Goal: Task Accomplishment & Management: Use online tool/utility

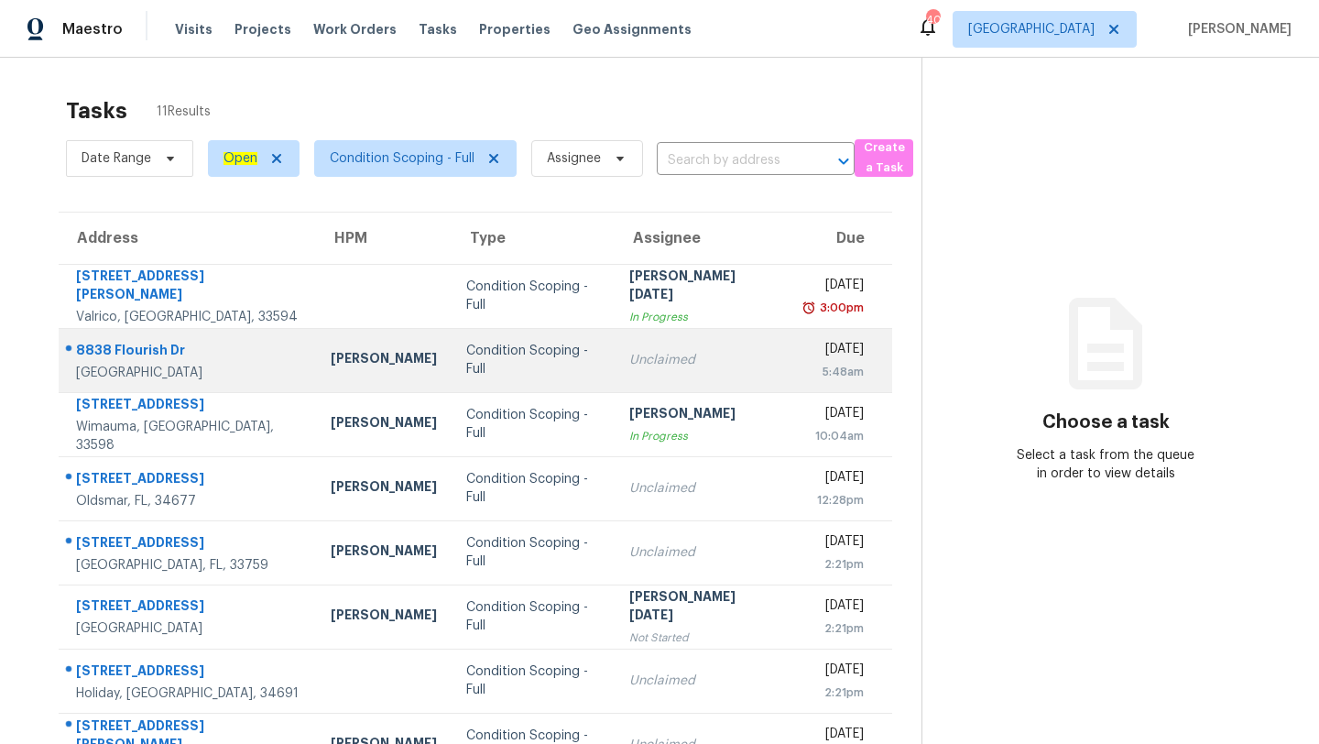
scroll to position [210, 0]
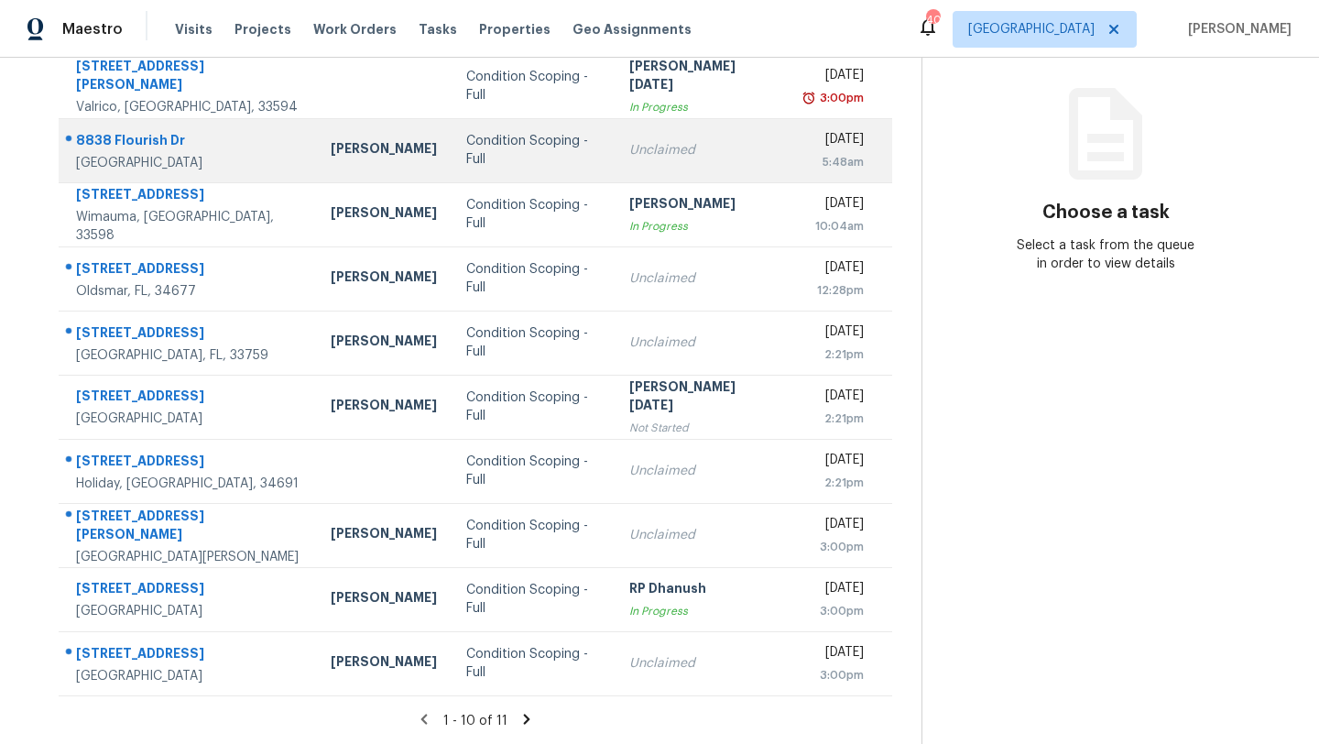
click at [552, 148] on div "Condition Scoping - Full" at bounding box center [533, 150] width 134 height 37
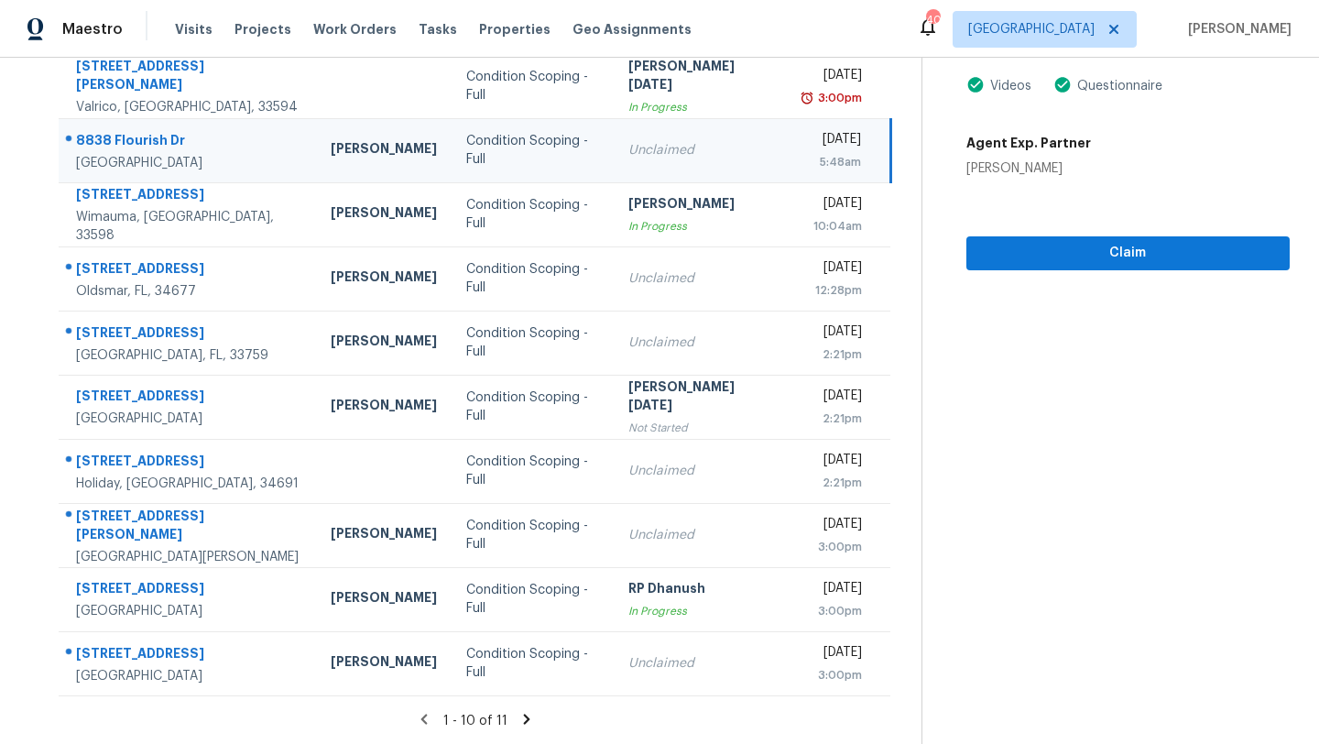
scroll to position [111, 0]
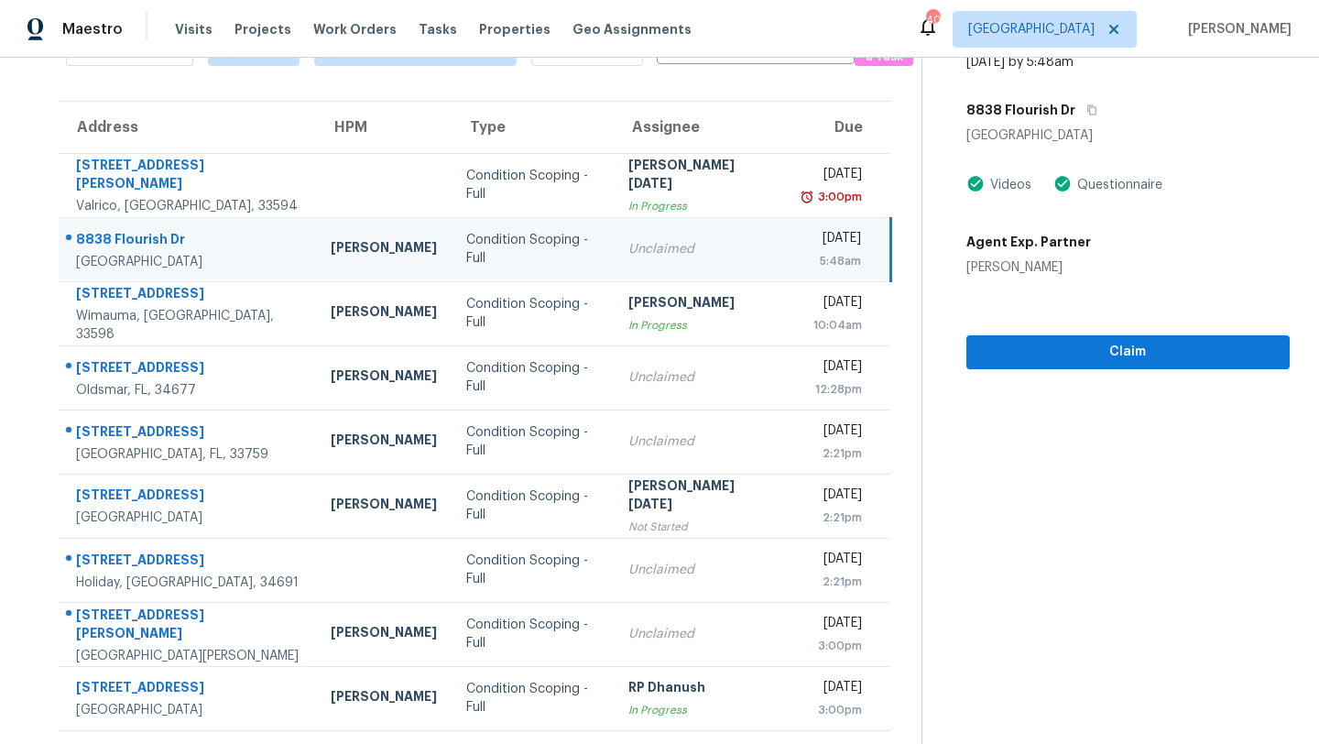
click at [1093, 102] on div "8838 Flourish Dr" at bounding box center [1127, 109] width 323 height 33
click at [1089, 104] on icon "button" at bounding box center [1091, 109] width 11 height 11
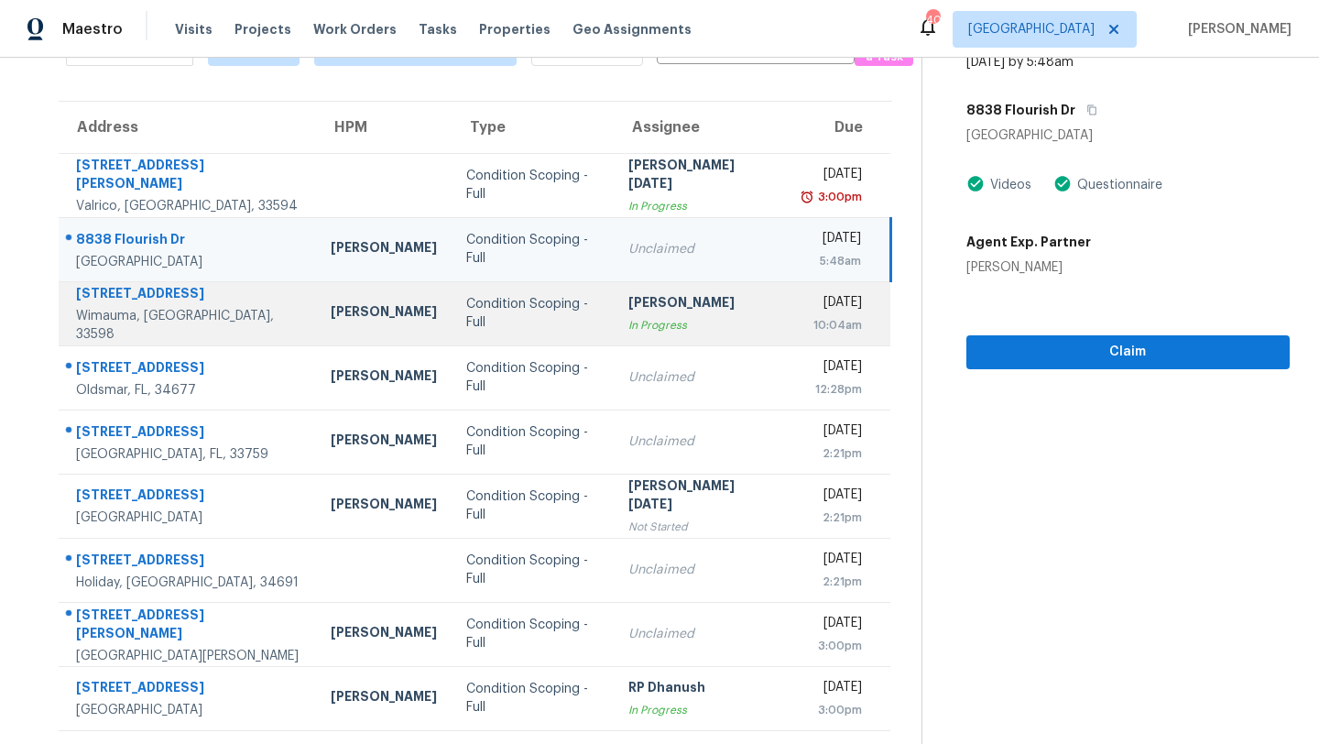
click at [647, 312] on div "[PERSON_NAME]" at bounding box center [700, 304] width 144 height 23
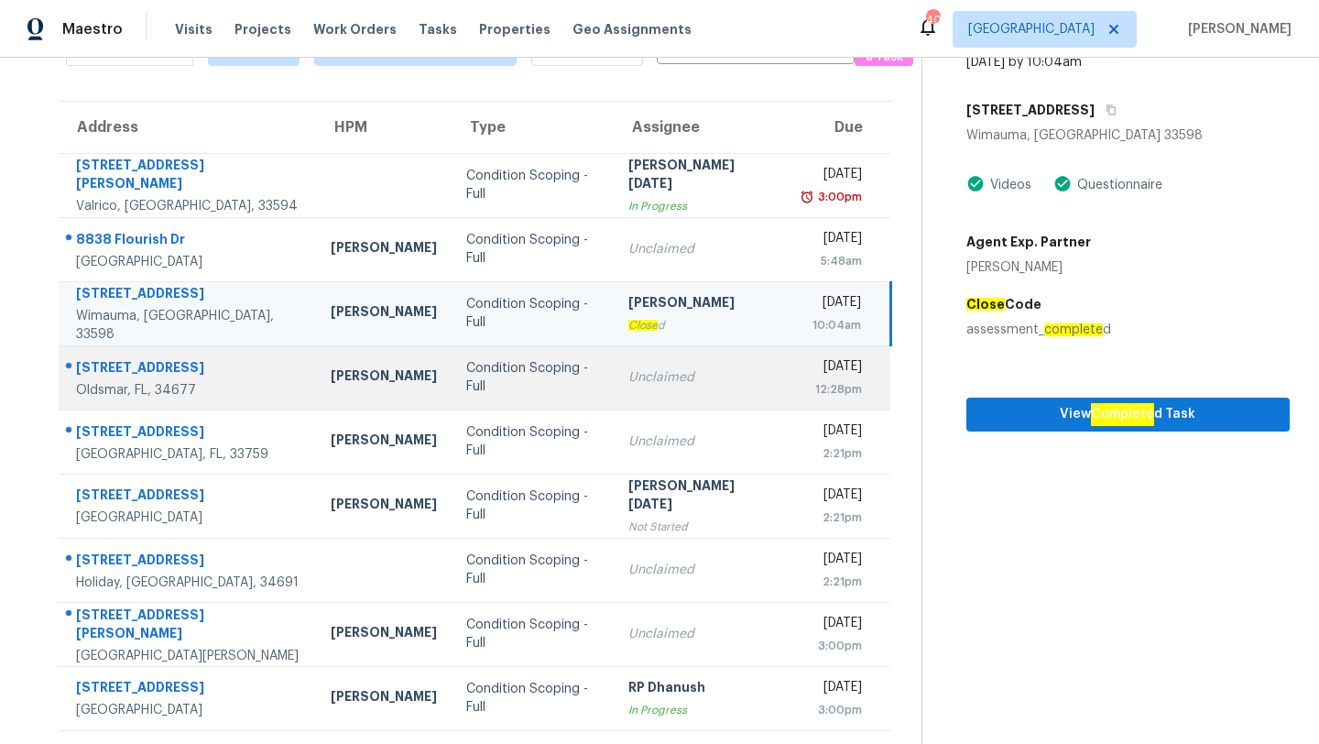
click at [801, 363] on div "[DATE]" at bounding box center [831, 368] width 60 height 23
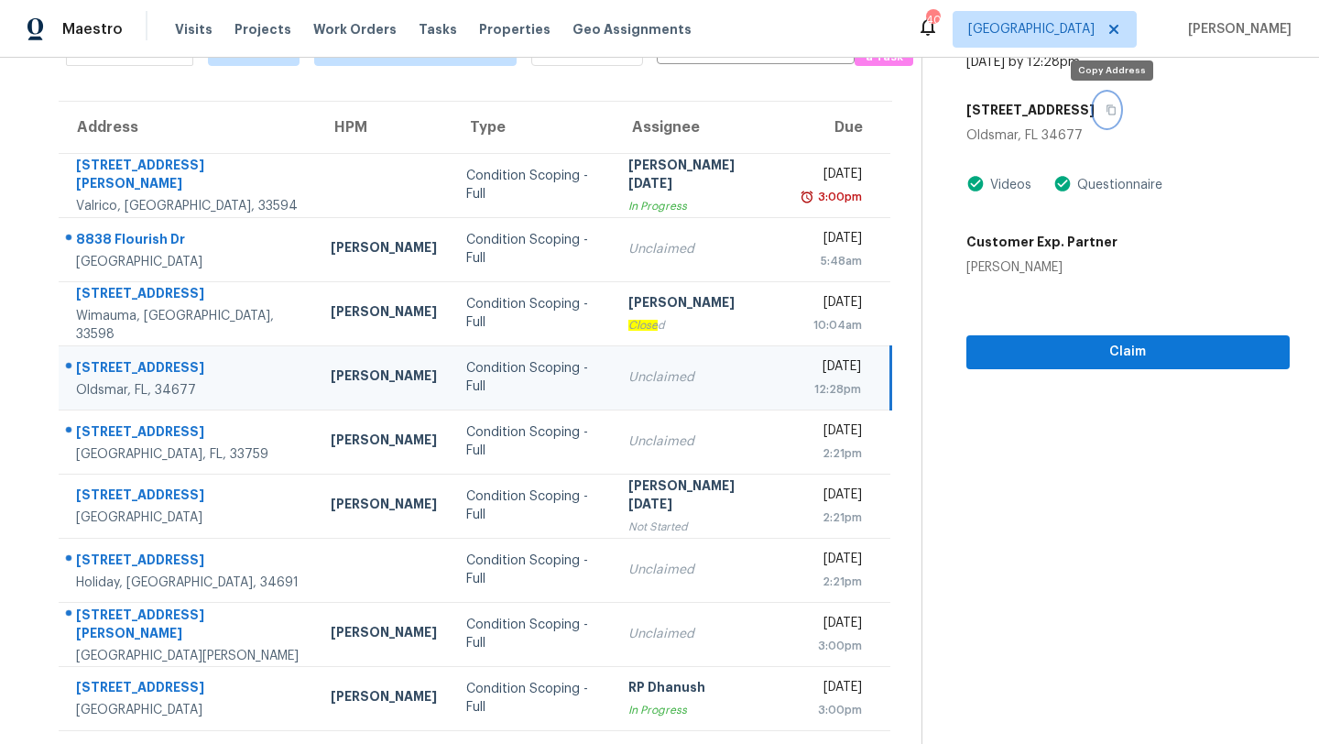
click at [1111, 100] on button "button" at bounding box center [1106, 109] width 25 height 33
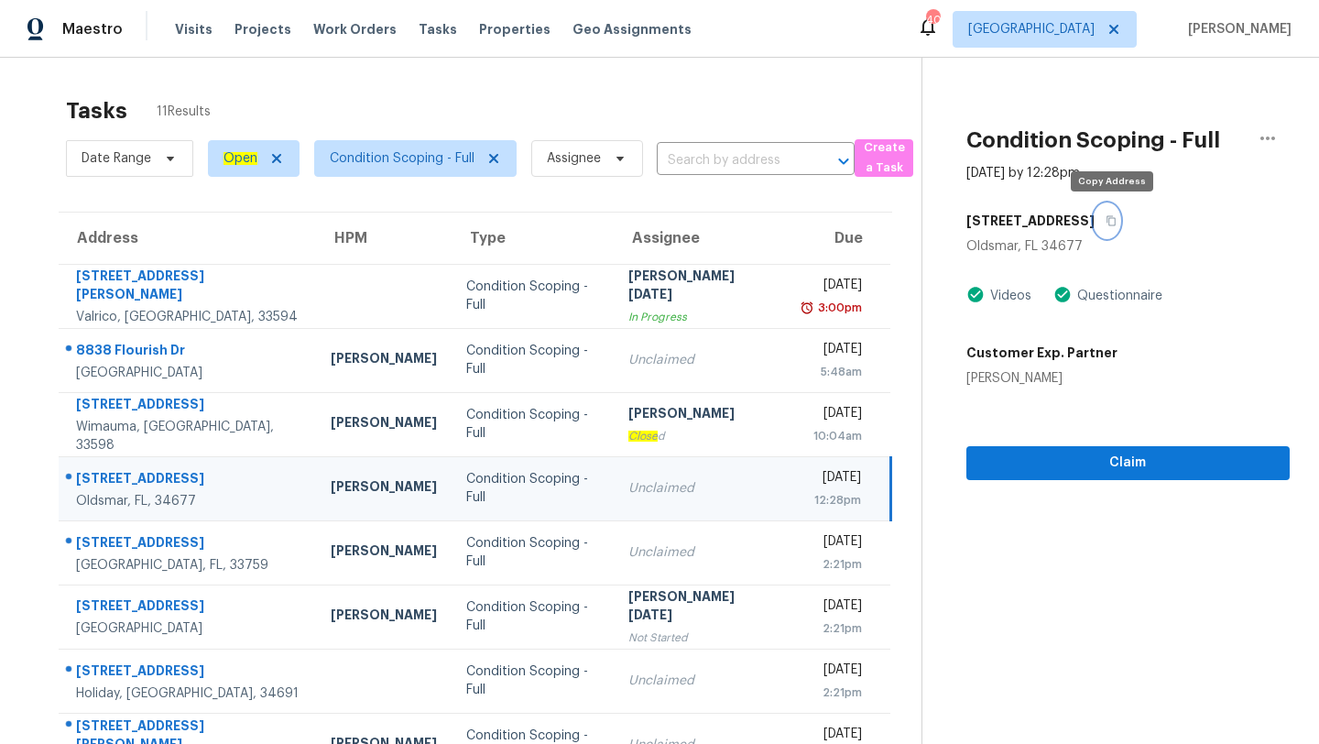
click at [1116, 216] on icon "button" at bounding box center [1110, 220] width 11 height 11
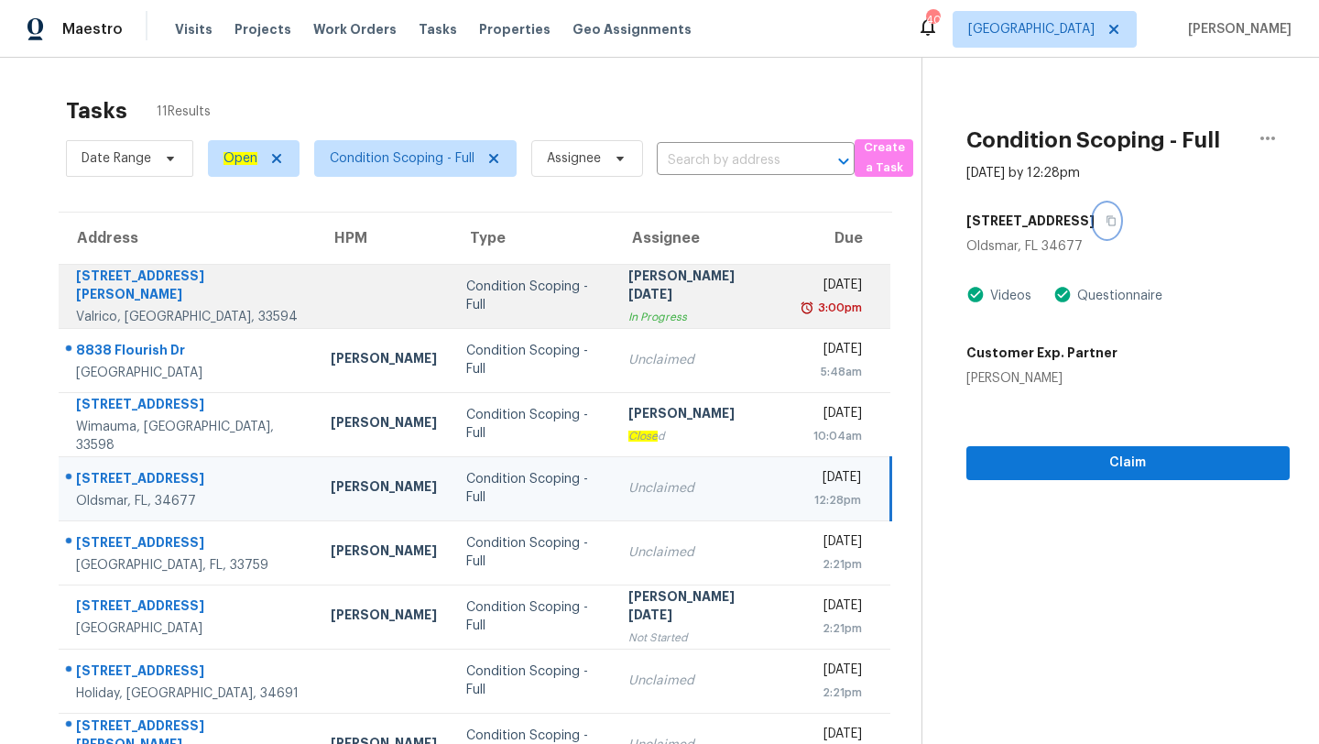
scroll to position [210, 0]
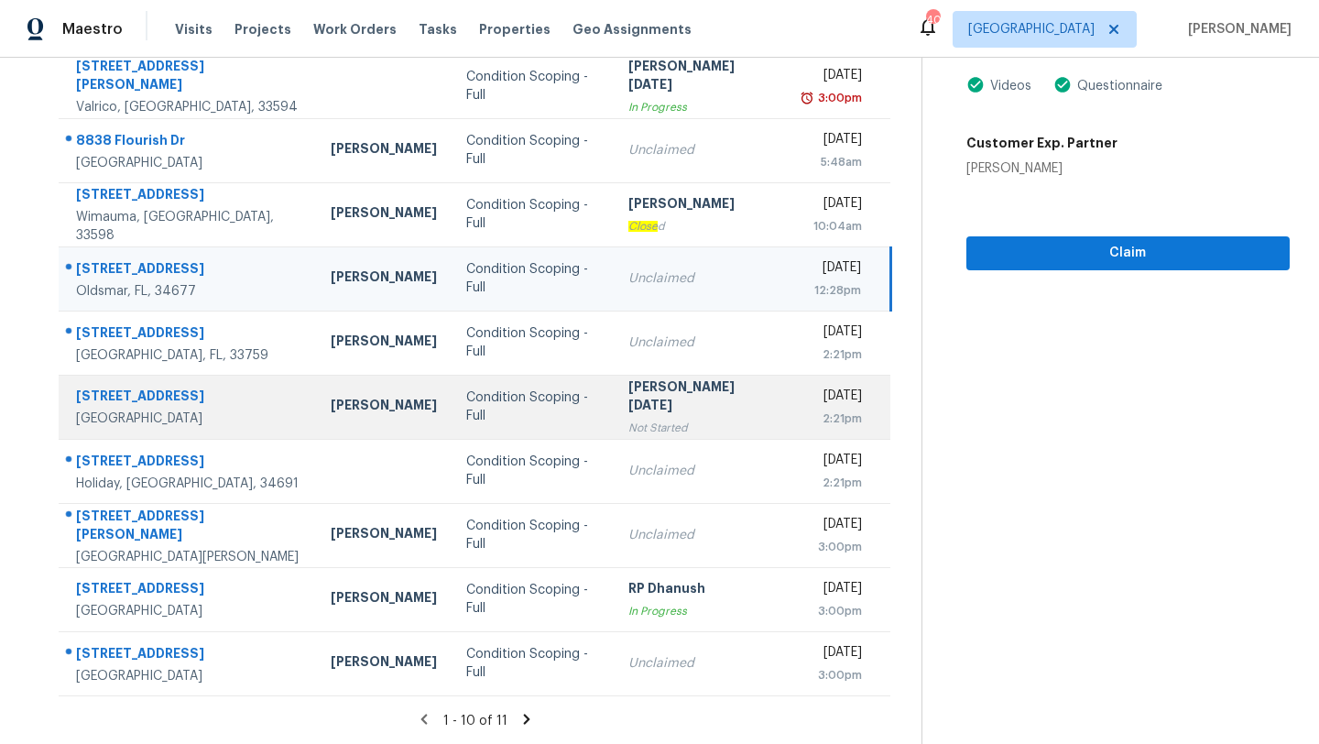
click at [675, 396] on div "[PERSON_NAME][DATE]" at bounding box center [700, 397] width 144 height 41
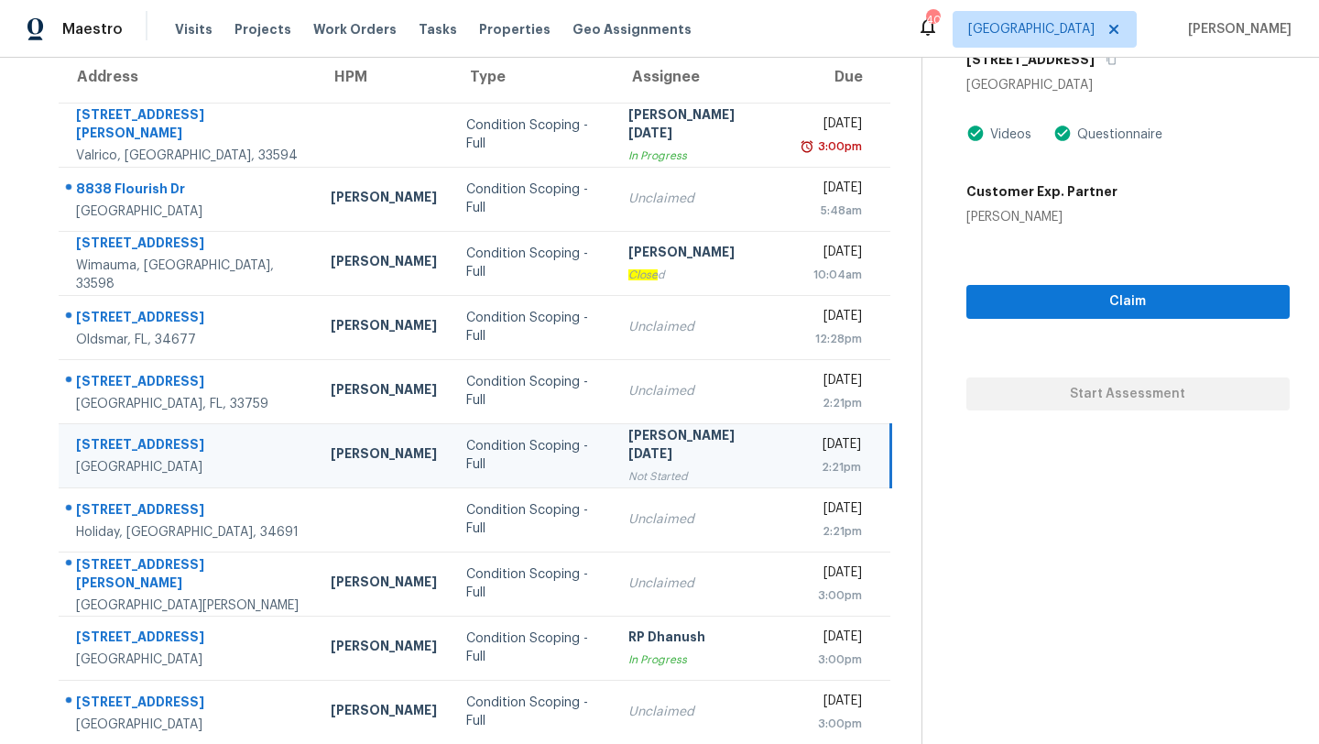
scroll to position [107, 0]
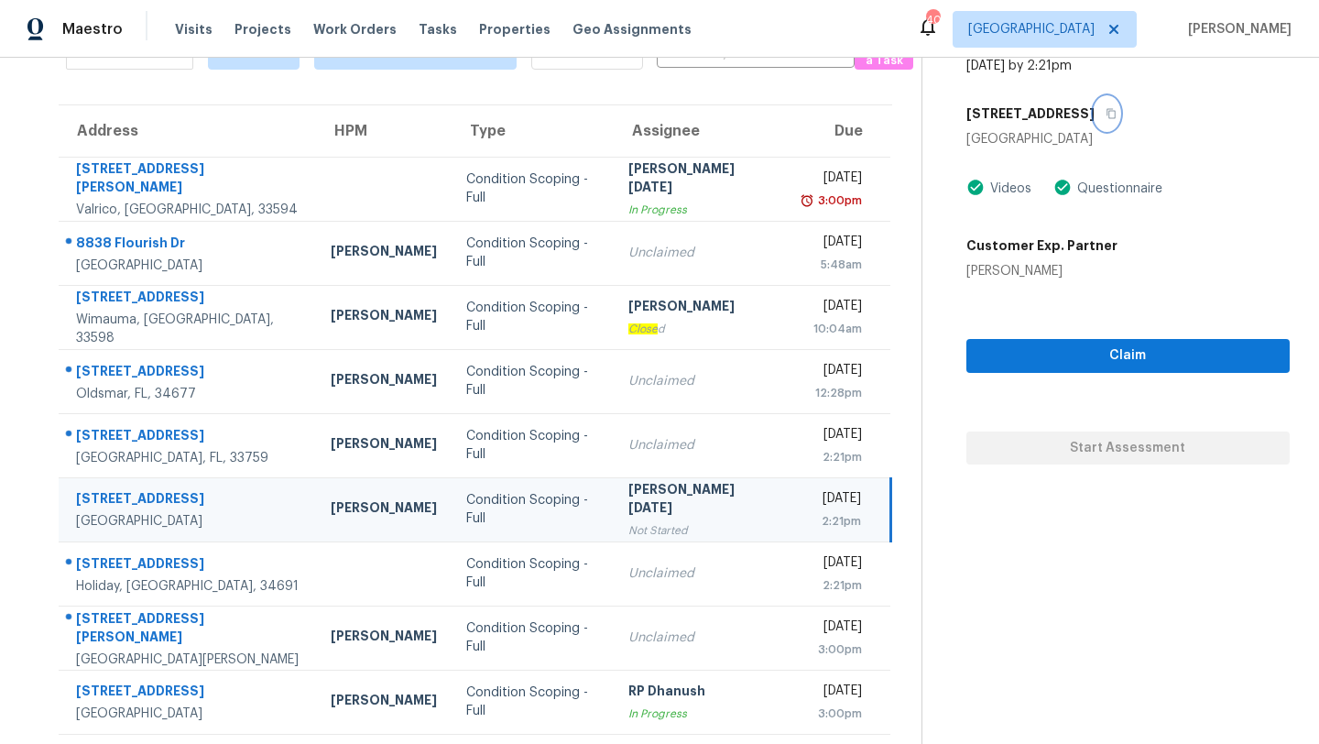
click at [1110, 117] on icon "button" at bounding box center [1110, 114] width 9 height 10
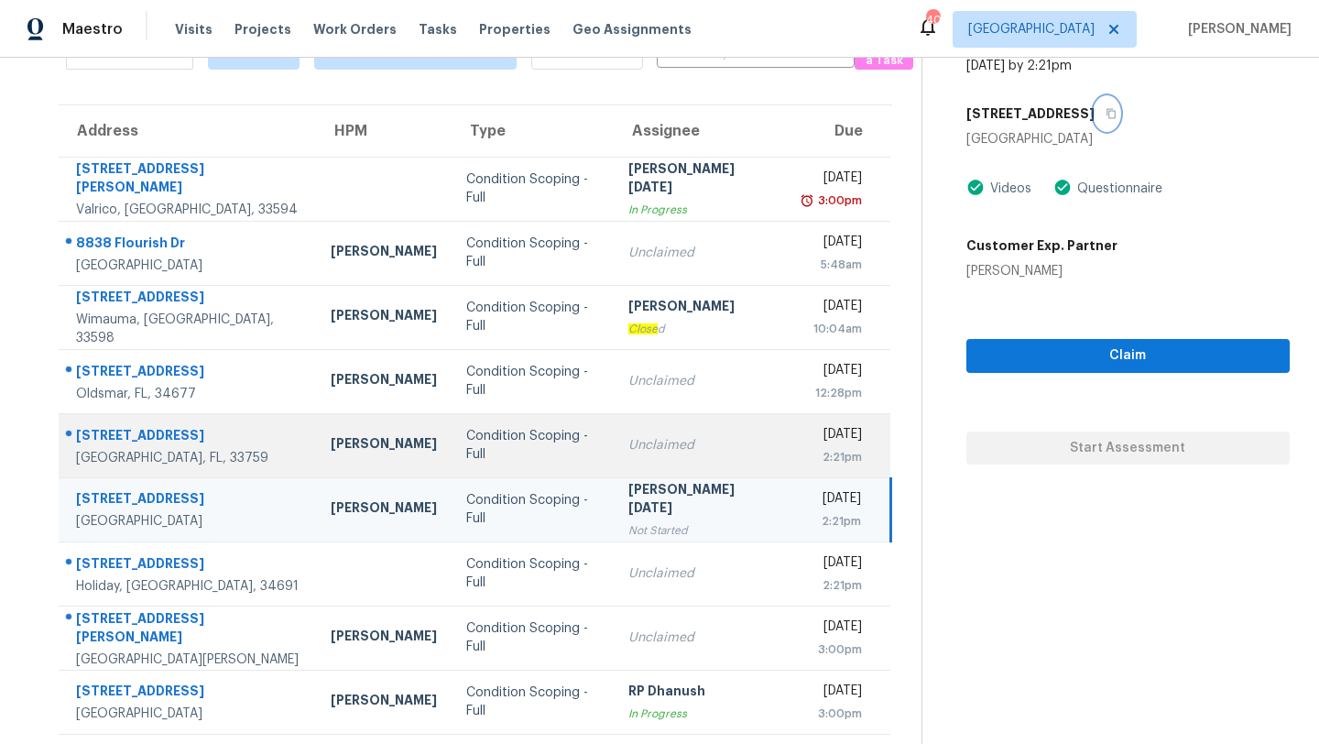
scroll to position [210, 0]
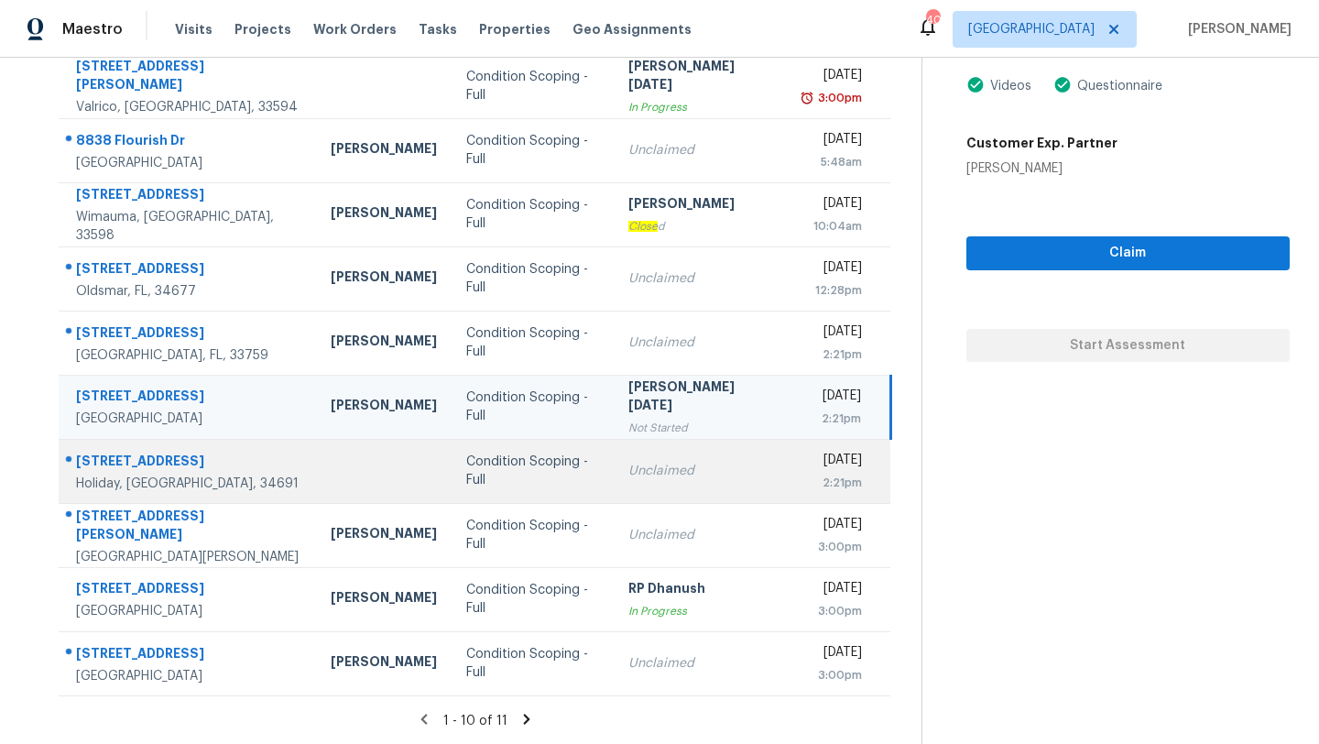
click at [590, 480] on td "Condition Scoping - Full" at bounding box center [532, 471] width 162 height 64
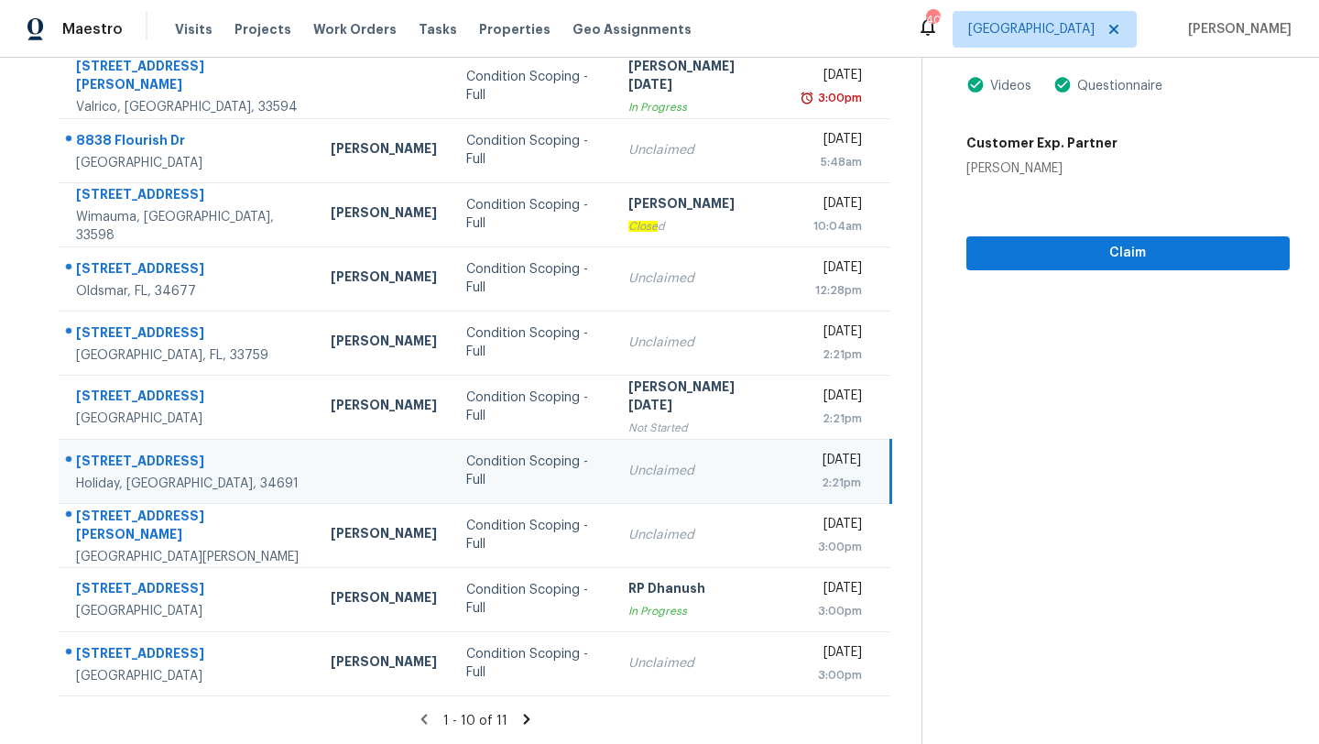
scroll to position [132, 0]
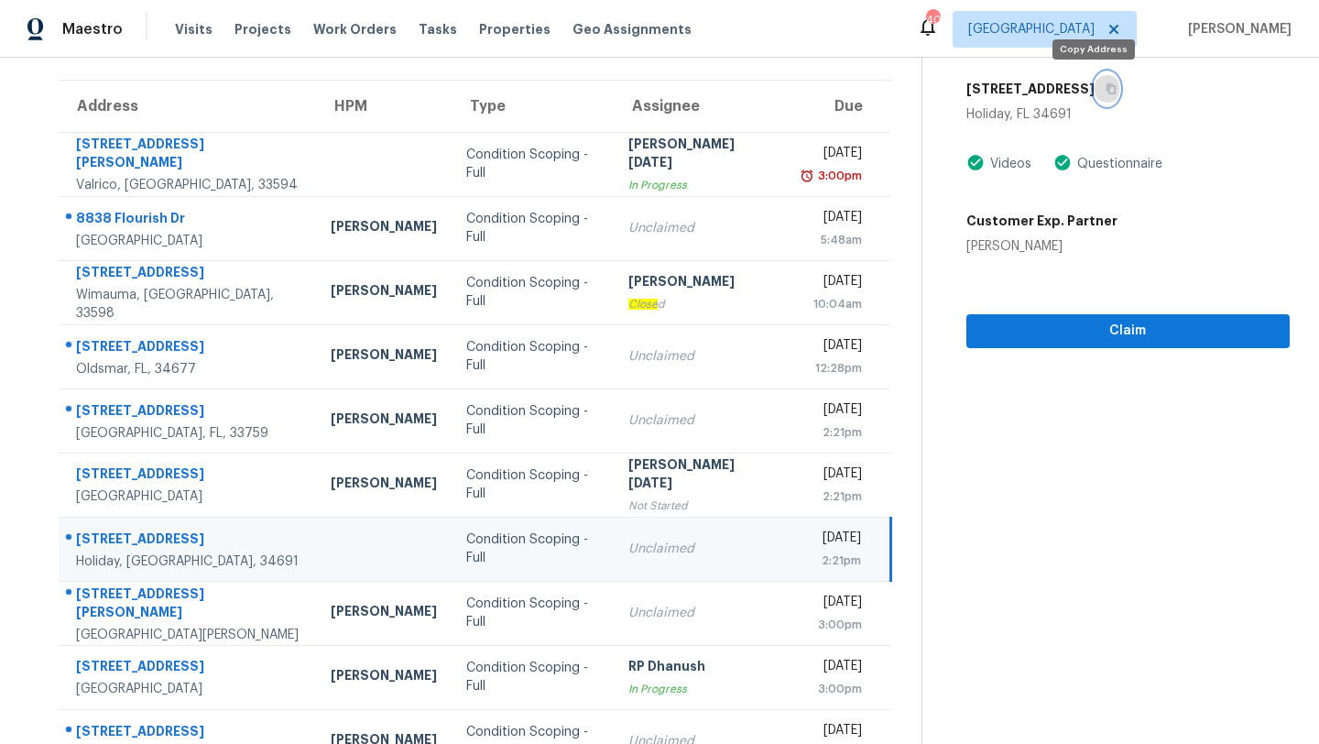
click at [1106, 92] on icon "button" at bounding box center [1110, 89] width 9 height 10
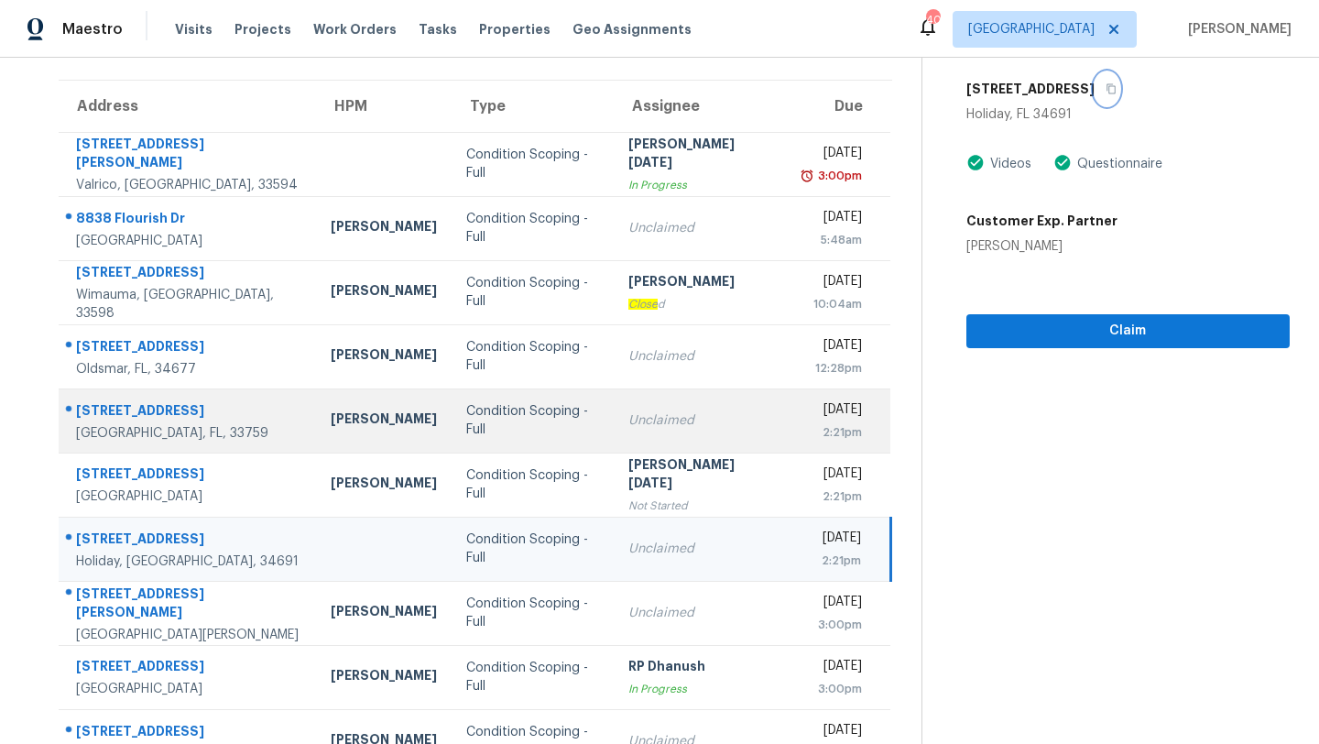
scroll to position [210, 0]
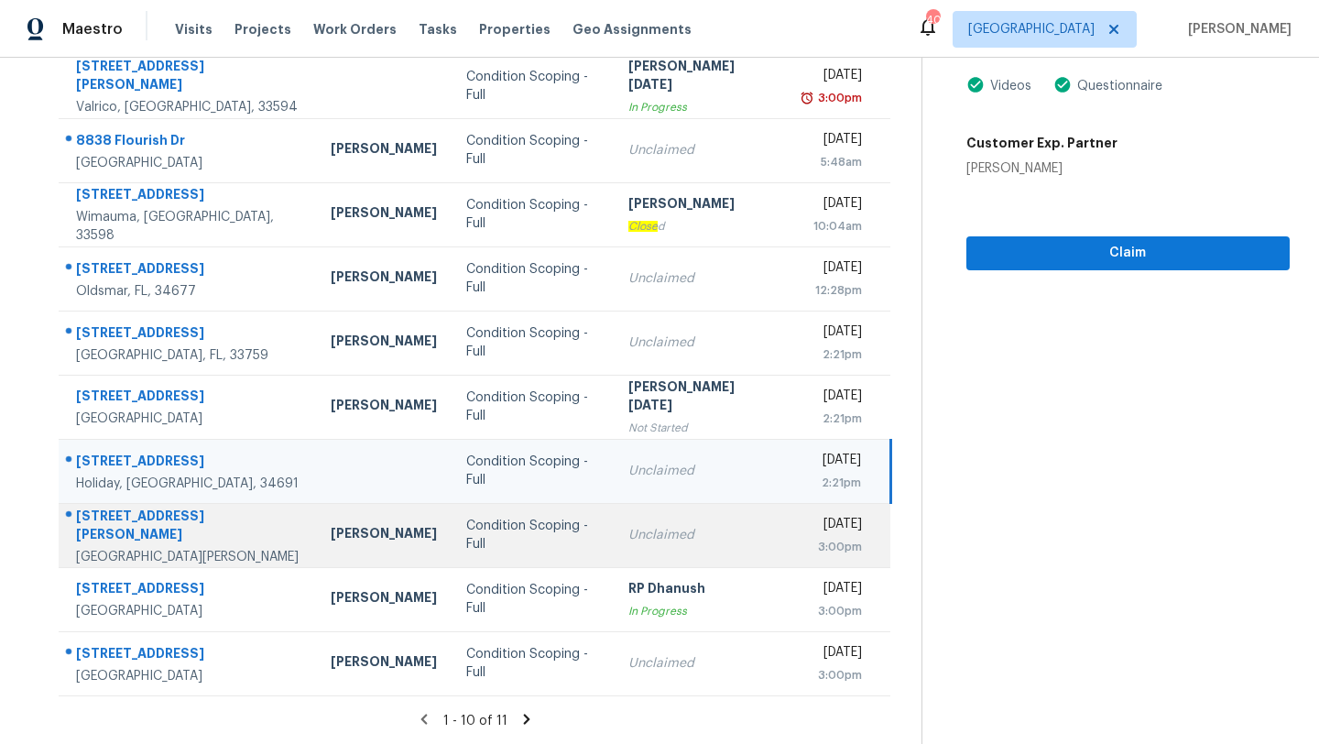
click at [630, 537] on div "Unclaimed" at bounding box center [700, 535] width 144 height 18
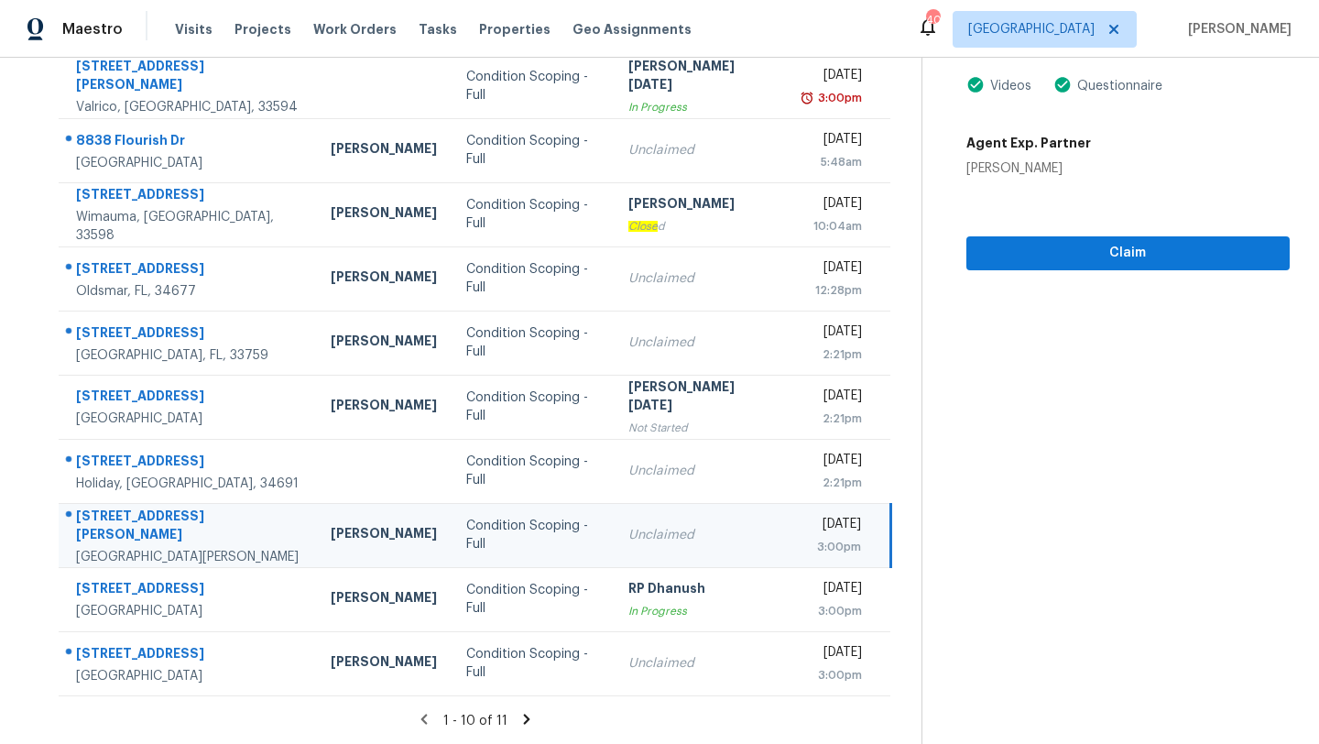
scroll to position [69, 0]
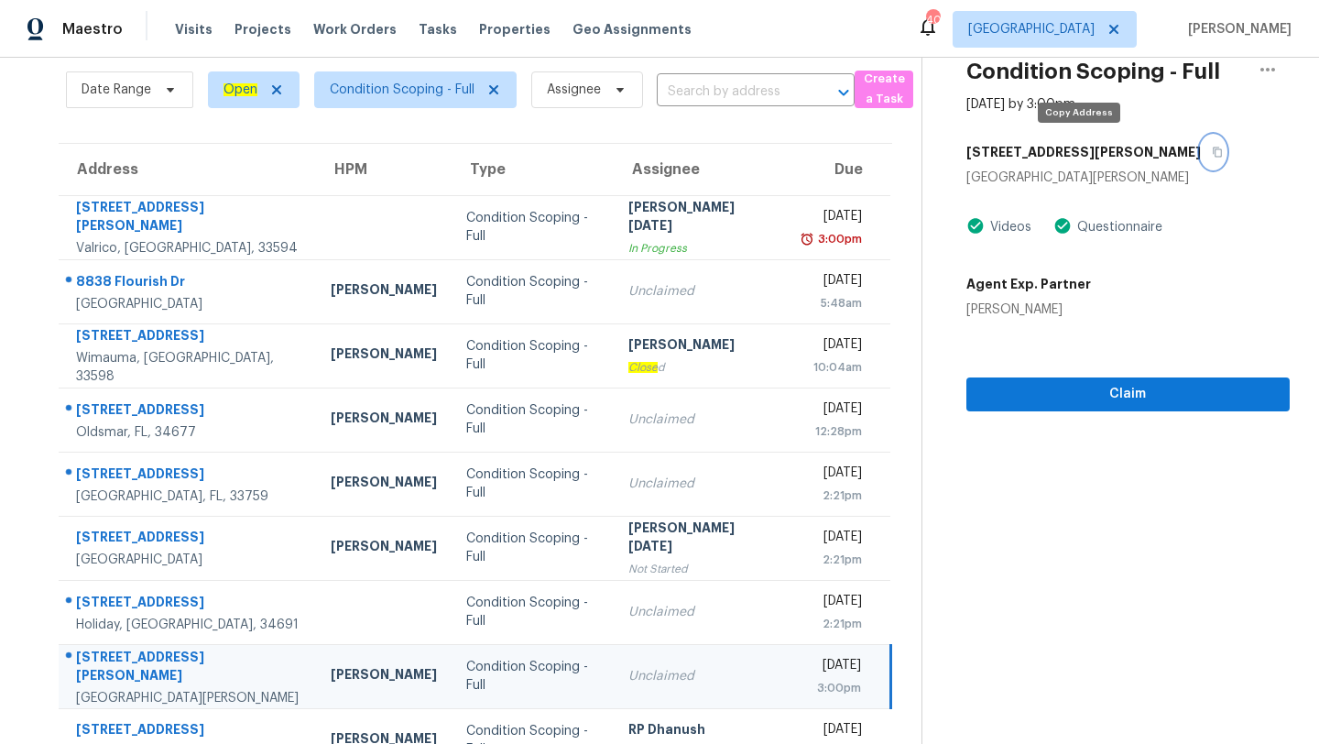
click at [1211, 152] on icon "button" at bounding box center [1216, 152] width 11 height 11
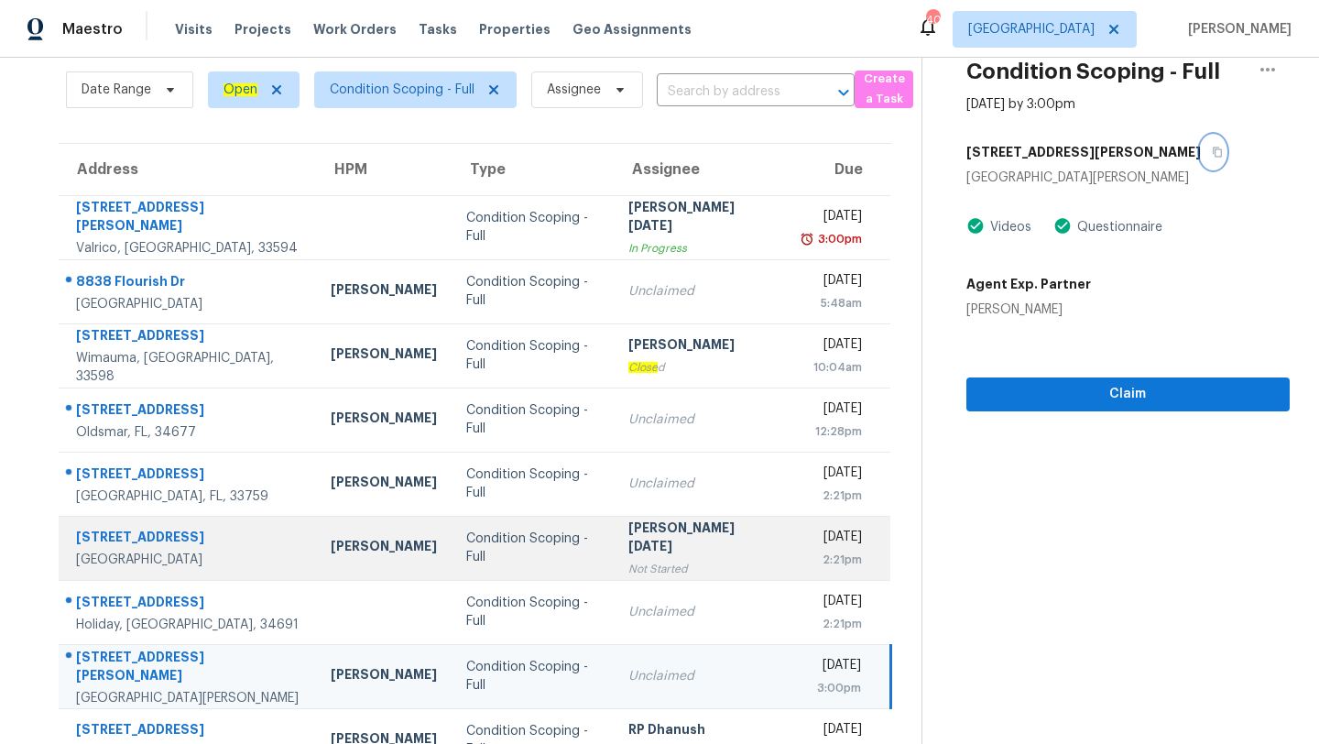
scroll to position [210, 0]
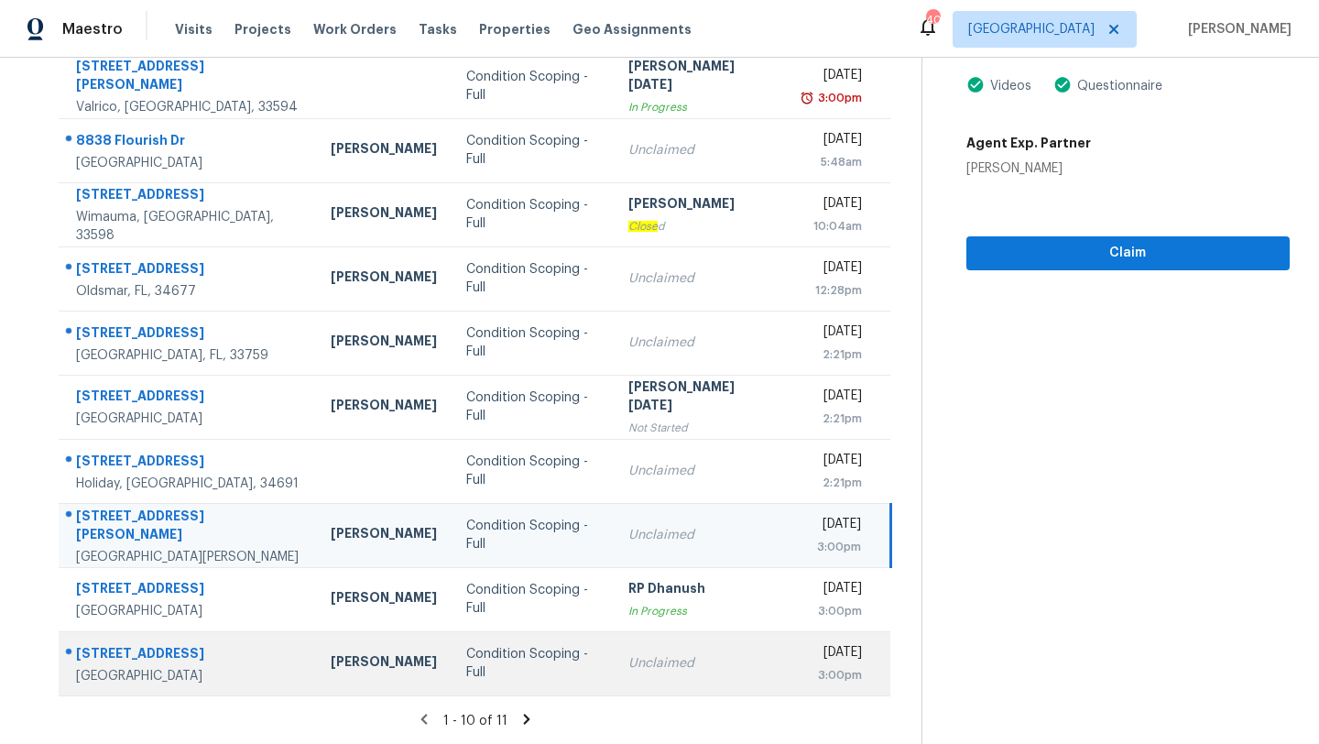
click at [647, 663] on div "Unclaimed" at bounding box center [700, 663] width 144 height 18
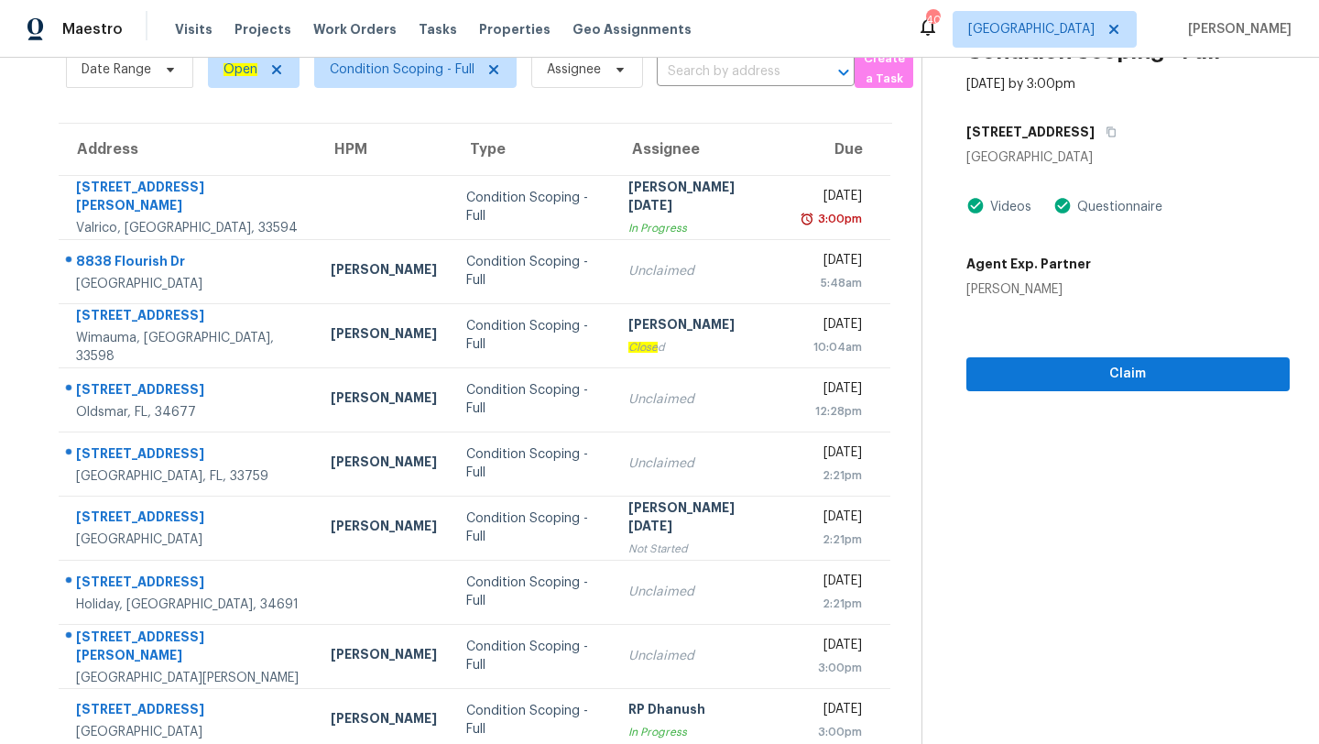
scroll to position [0, 0]
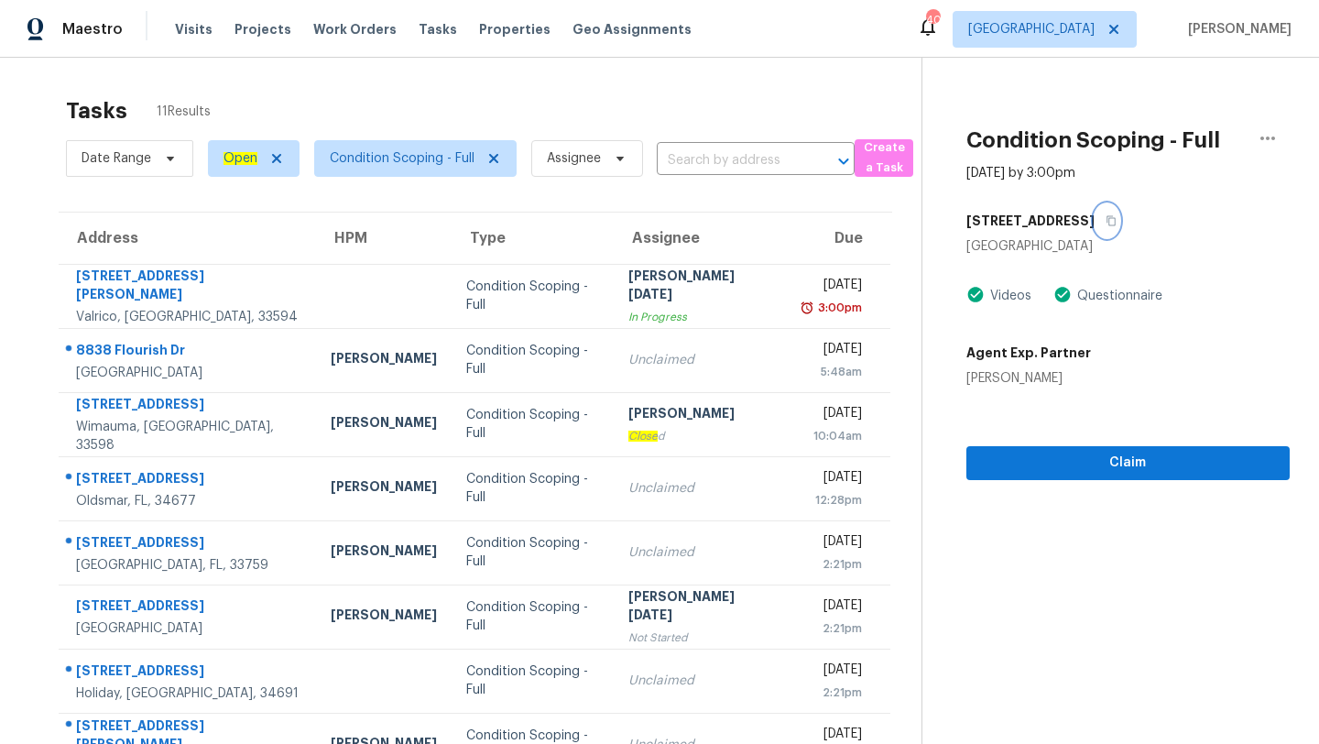
click at [1105, 217] on icon "button" at bounding box center [1110, 220] width 11 height 11
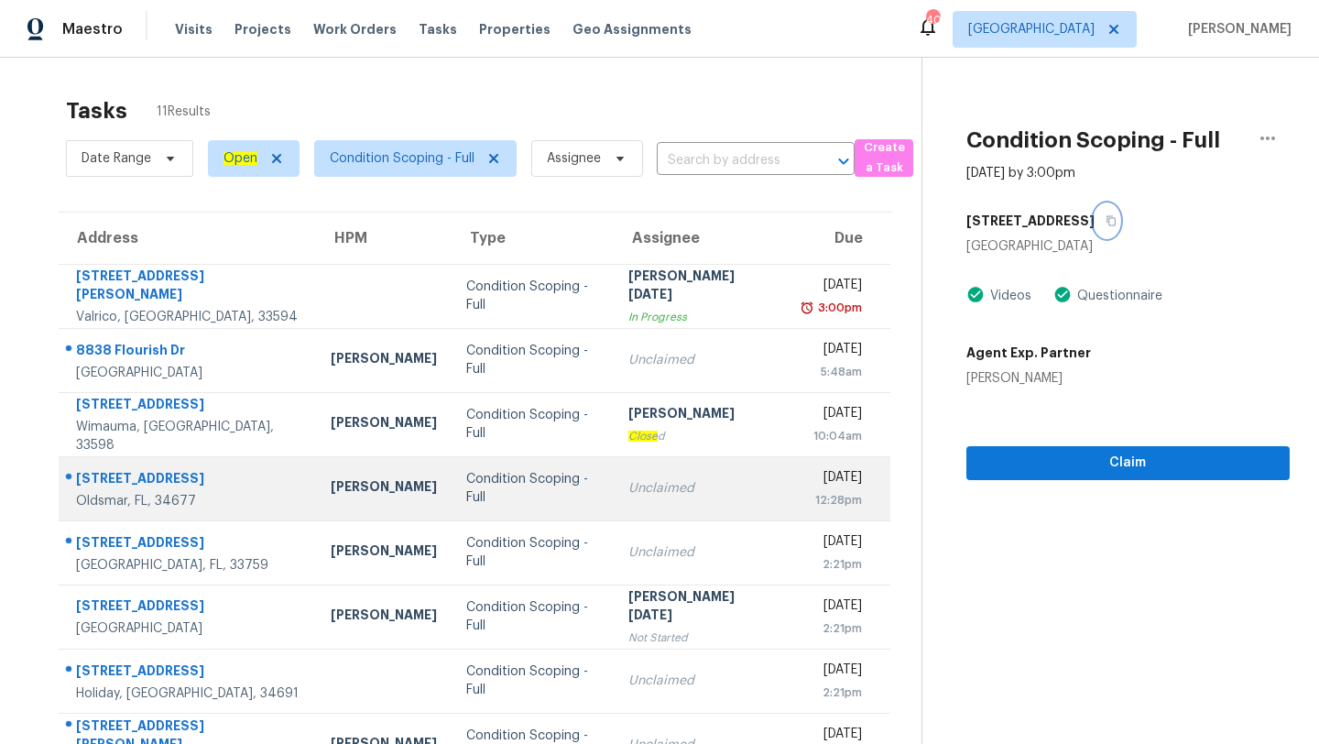
scroll to position [210, 0]
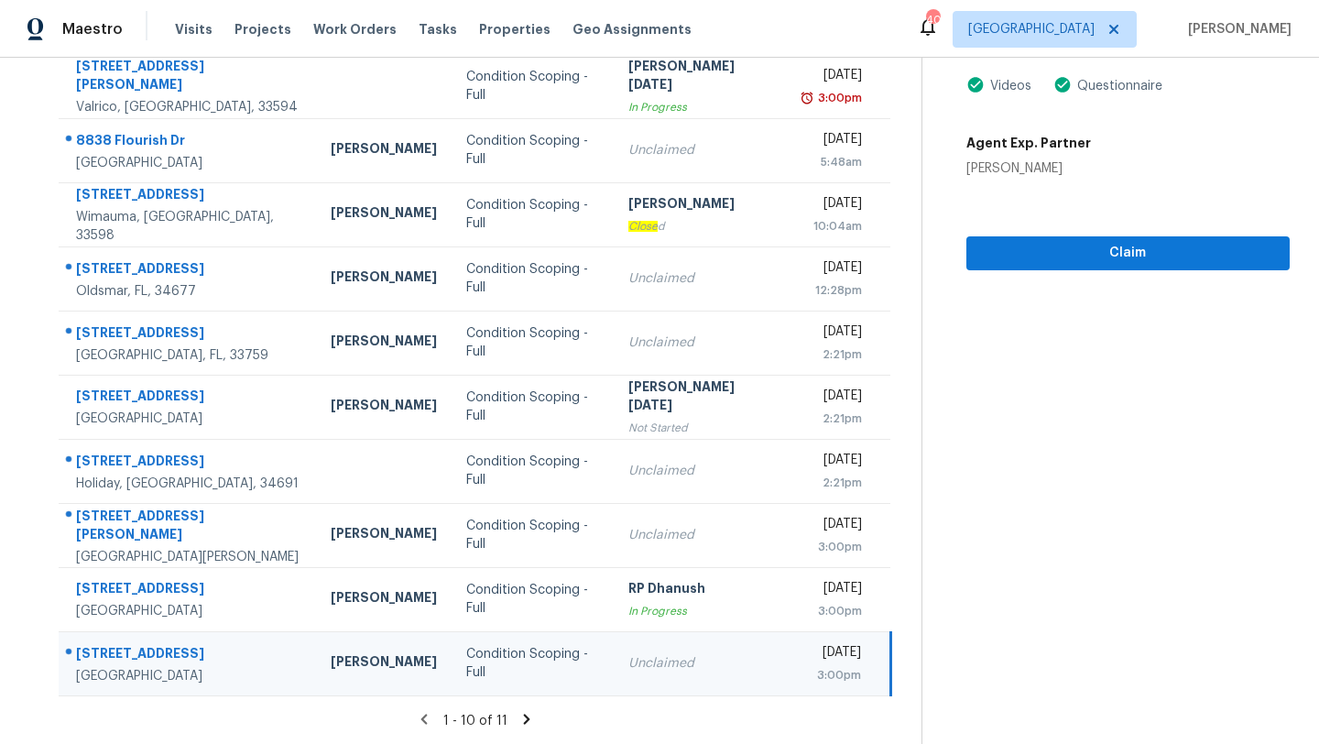
click at [528, 719] on icon at bounding box center [526, 719] width 16 height 16
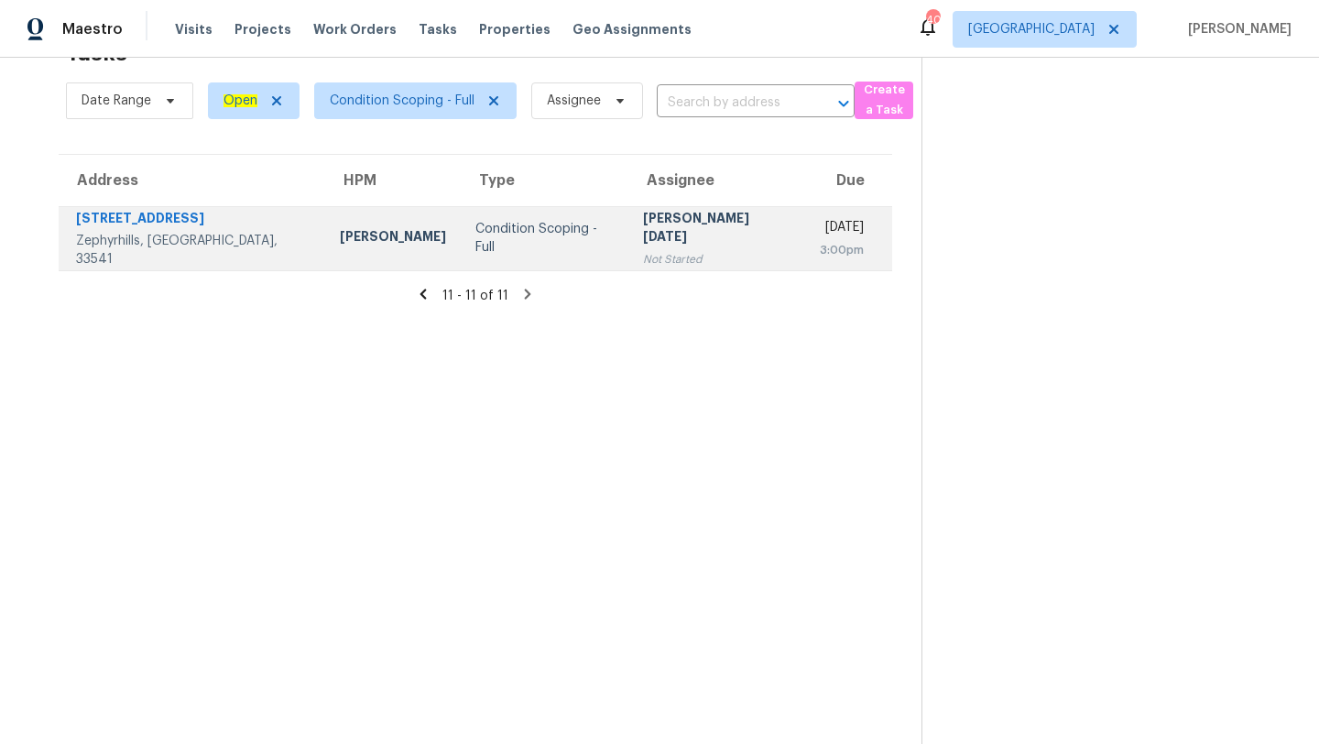
click at [538, 208] on td "Condition Scoping - Full" at bounding box center [545, 238] width 168 height 64
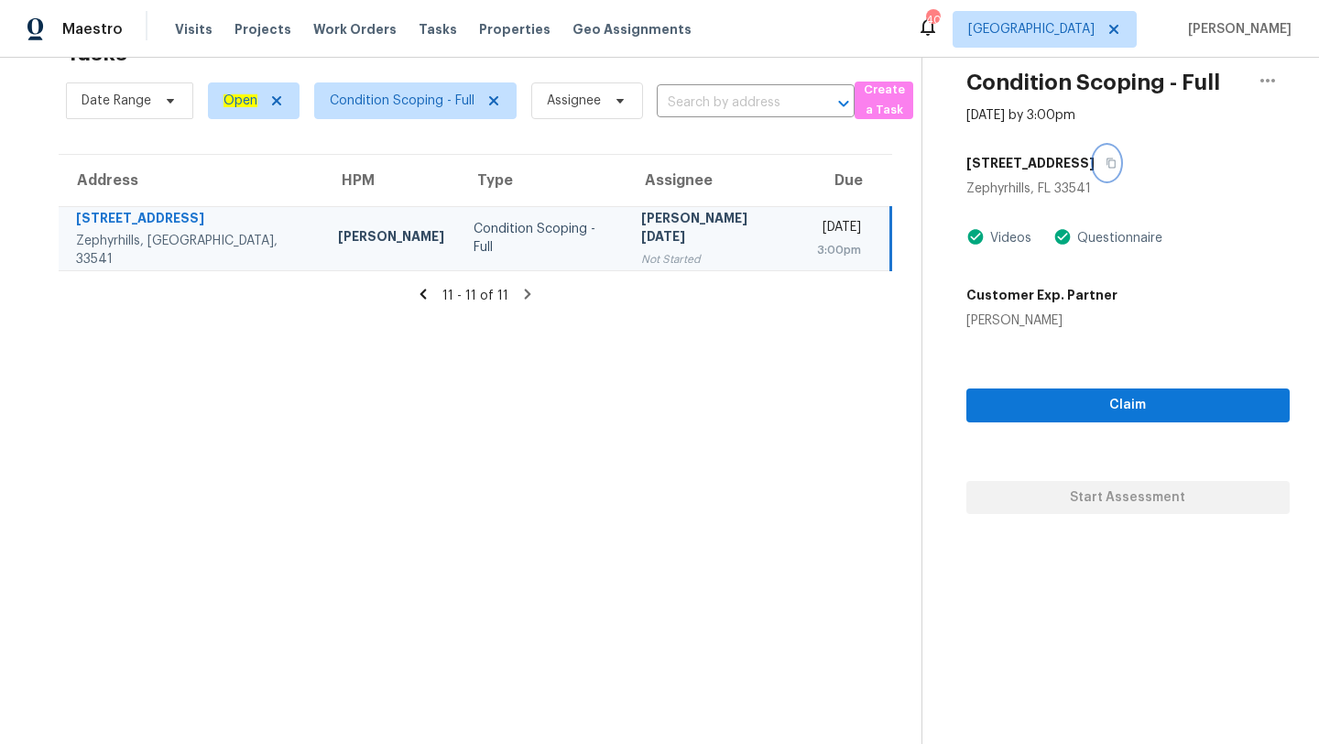
click at [1115, 159] on icon "button" at bounding box center [1110, 163] width 9 height 10
click at [1085, 23] on span "[GEOGRAPHIC_DATA]" at bounding box center [1031, 29] width 126 height 18
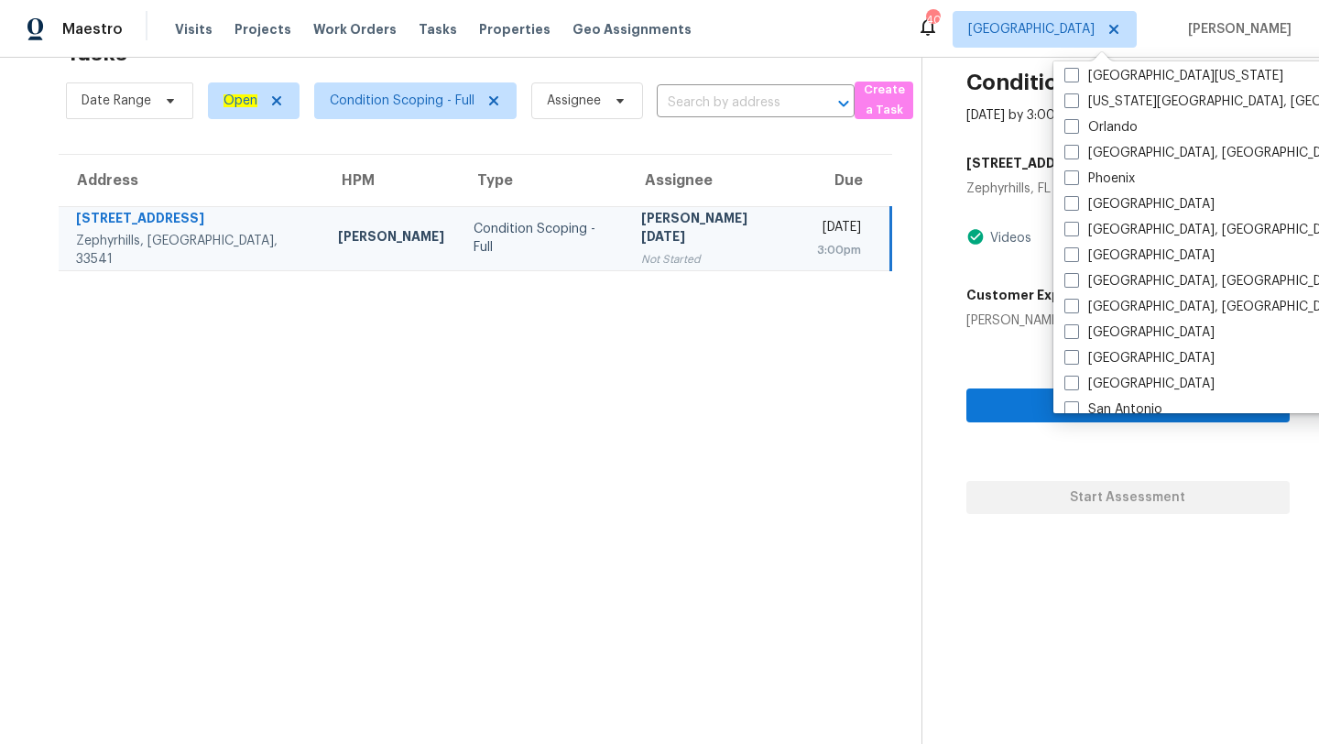
scroll to position [980, 0]
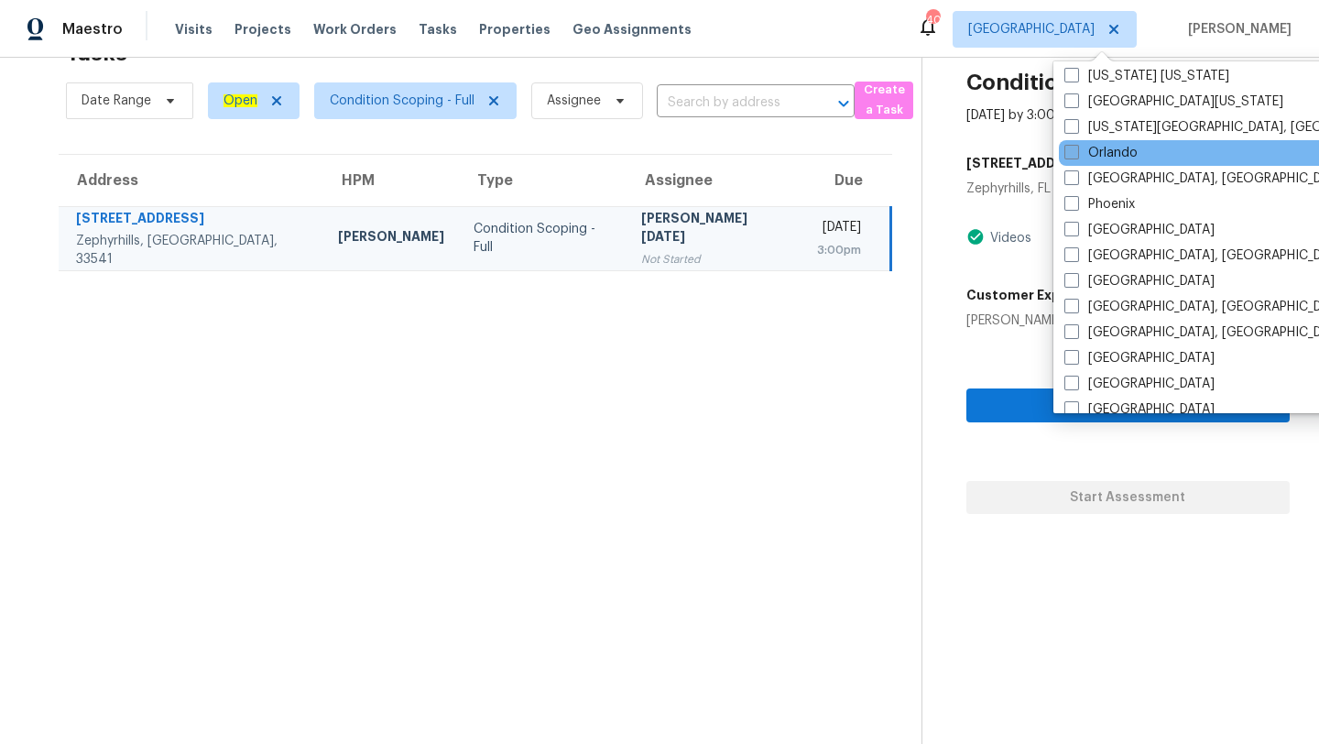
click at [1070, 154] on span at bounding box center [1071, 152] width 15 height 15
click at [1070, 154] on input "Orlando" at bounding box center [1070, 150] width 12 height 12
checkbox input "true"
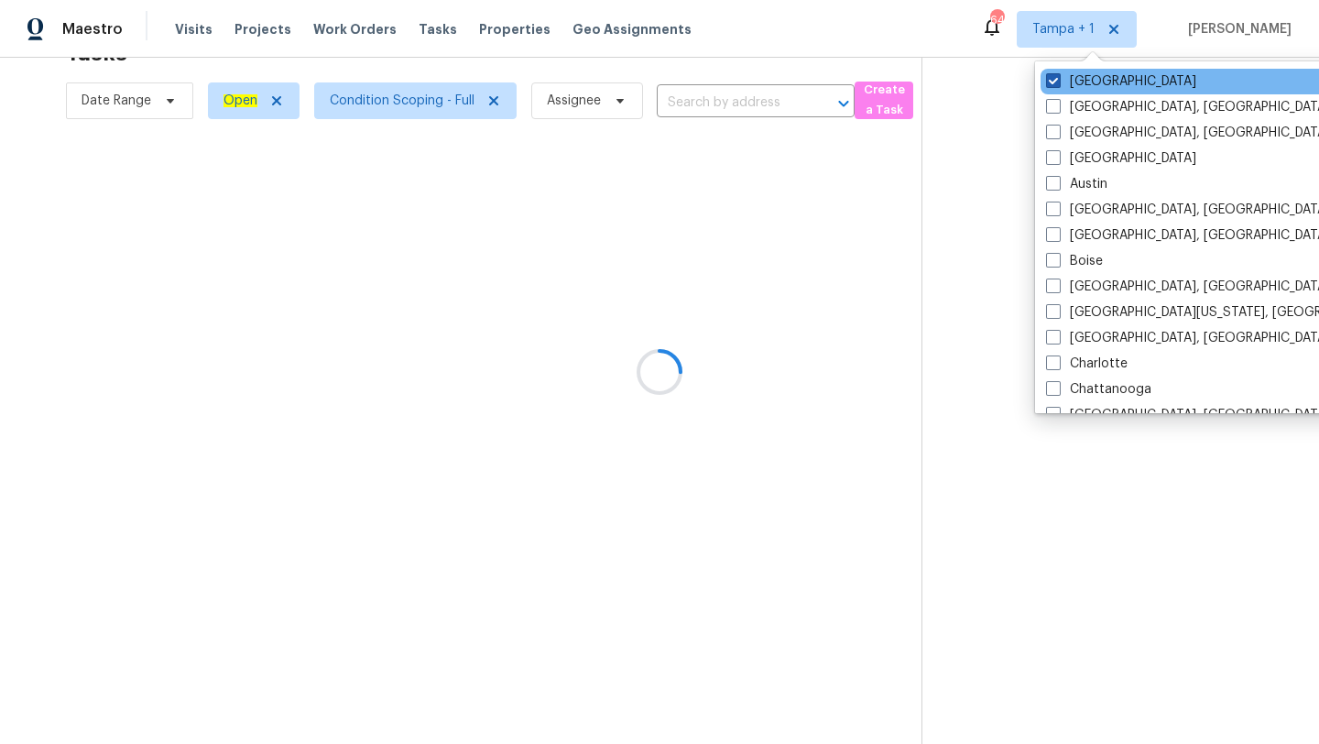
click at [1048, 86] on span at bounding box center [1053, 80] width 15 height 15
click at [1048, 84] on input "[GEOGRAPHIC_DATA]" at bounding box center [1052, 78] width 12 height 12
checkbox input "false"
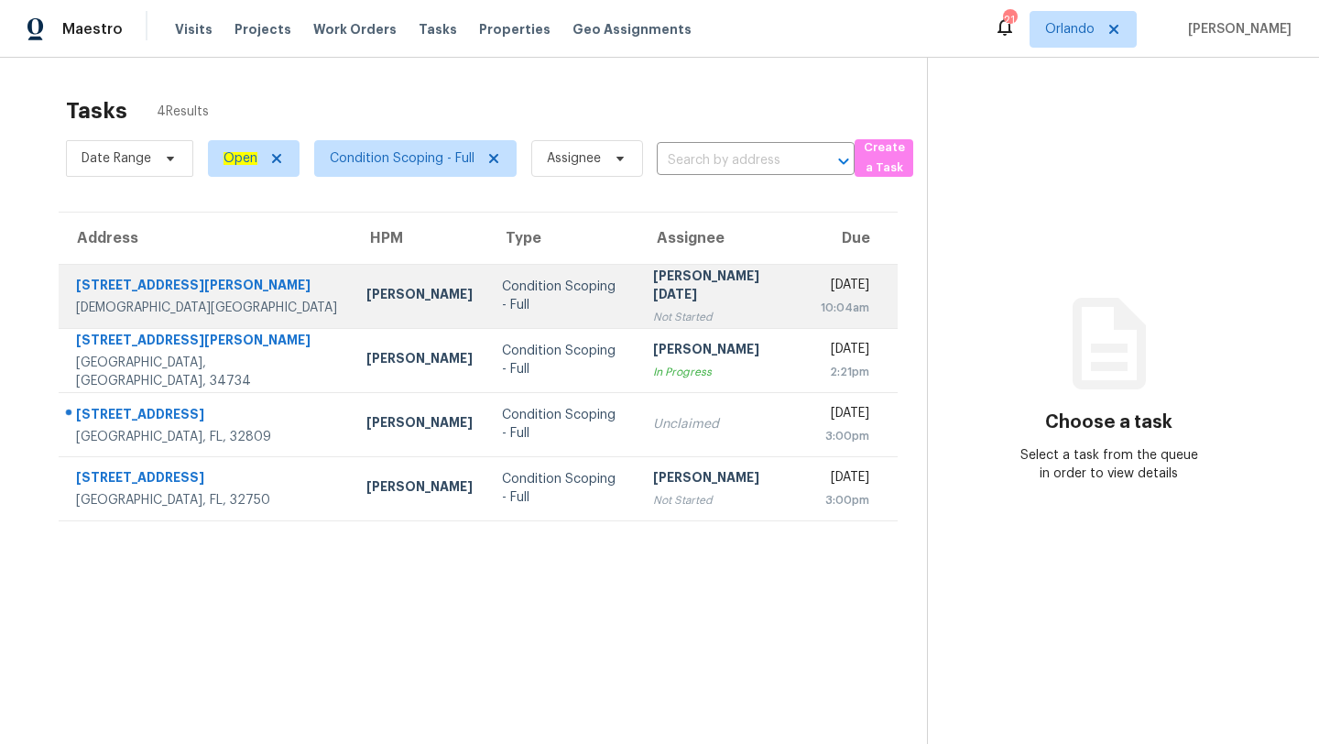
click at [806, 295] on td "[DATE] 10:04am" at bounding box center [852, 296] width 92 height 64
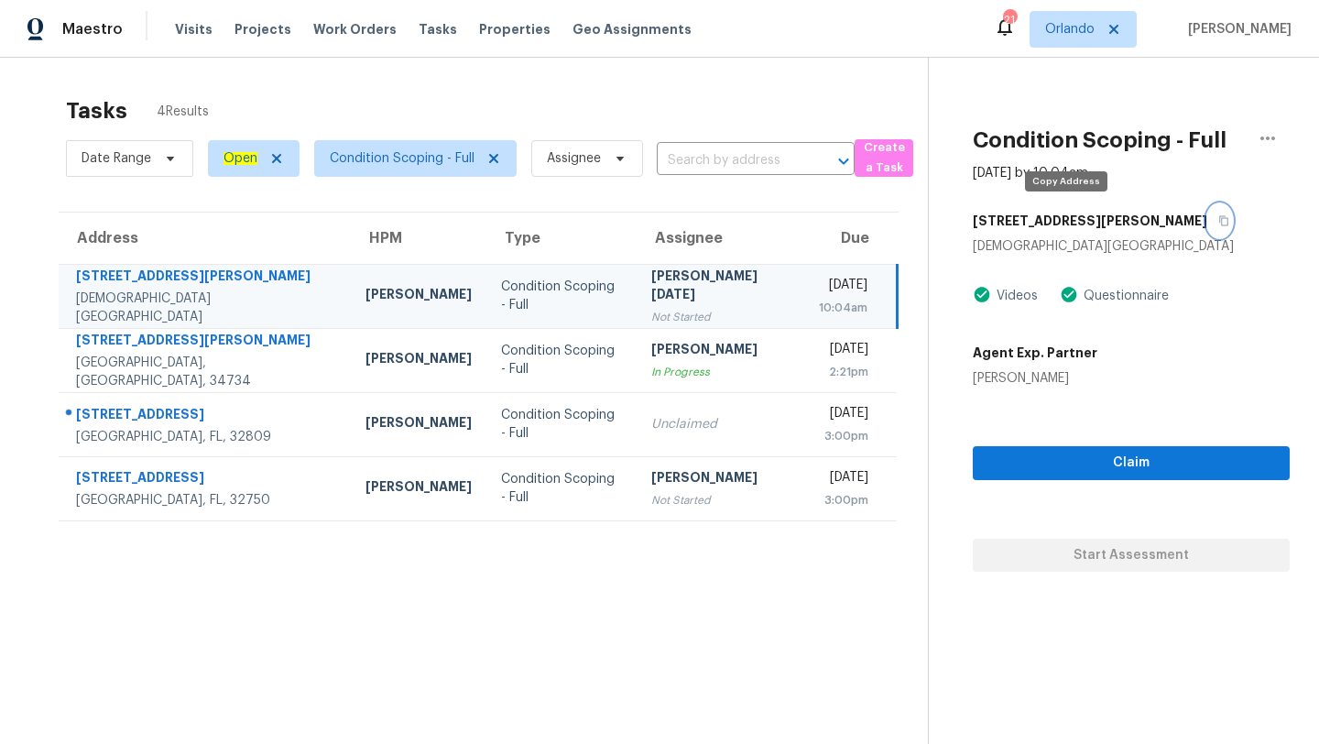
click at [1207, 216] on button "button" at bounding box center [1219, 220] width 25 height 33
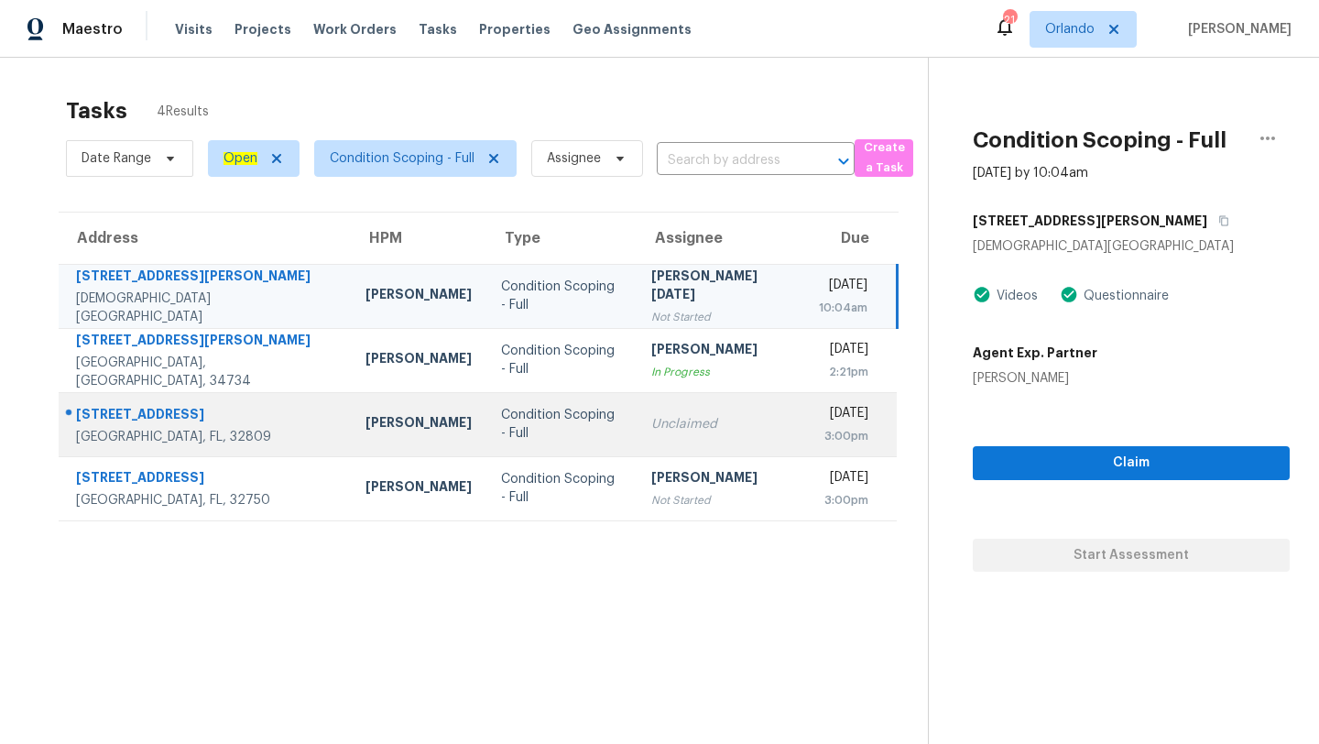
click at [819, 427] on div "3:00pm" at bounding box center [844, 436] width 50 height 18
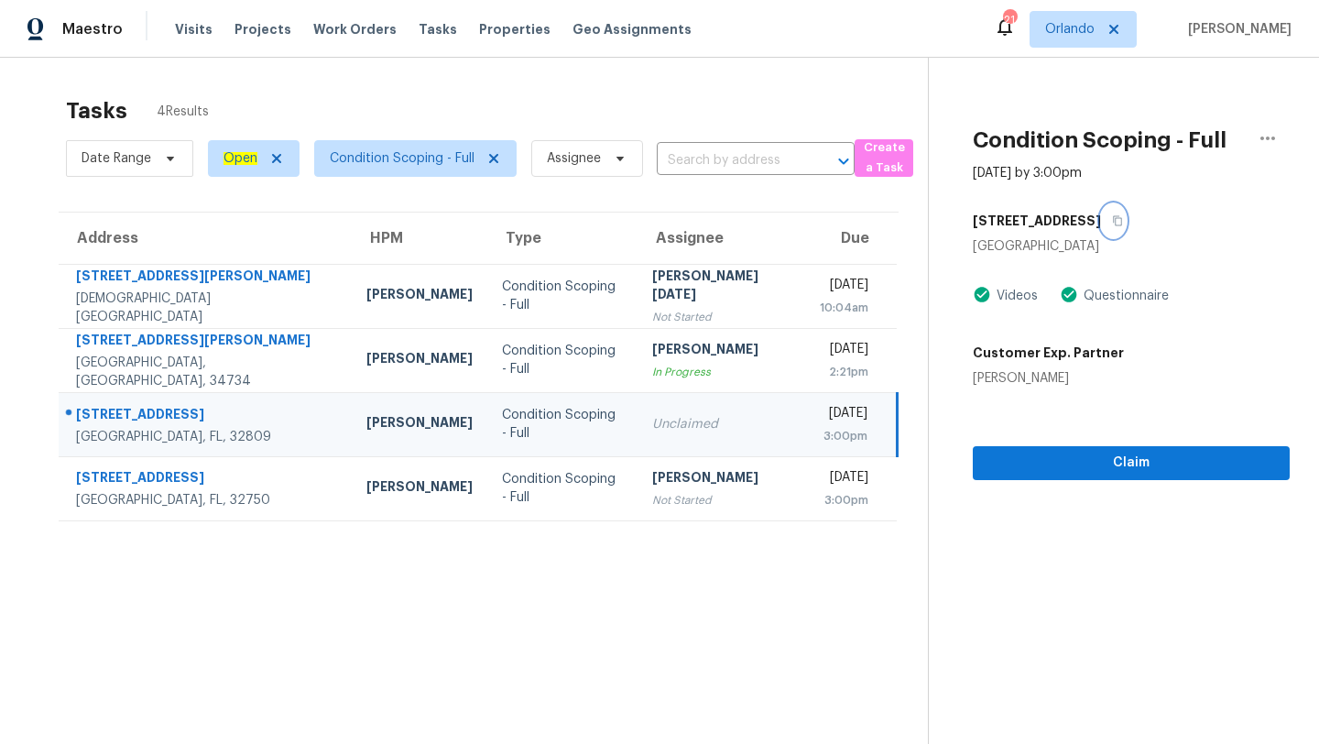
click at [1112, 215] on icon "button" at bounding box center [1117, 220] width 11 height 11
click at [1074, 25] on span "Orlando" at bounding box center [1069, 29] width 49 height 18
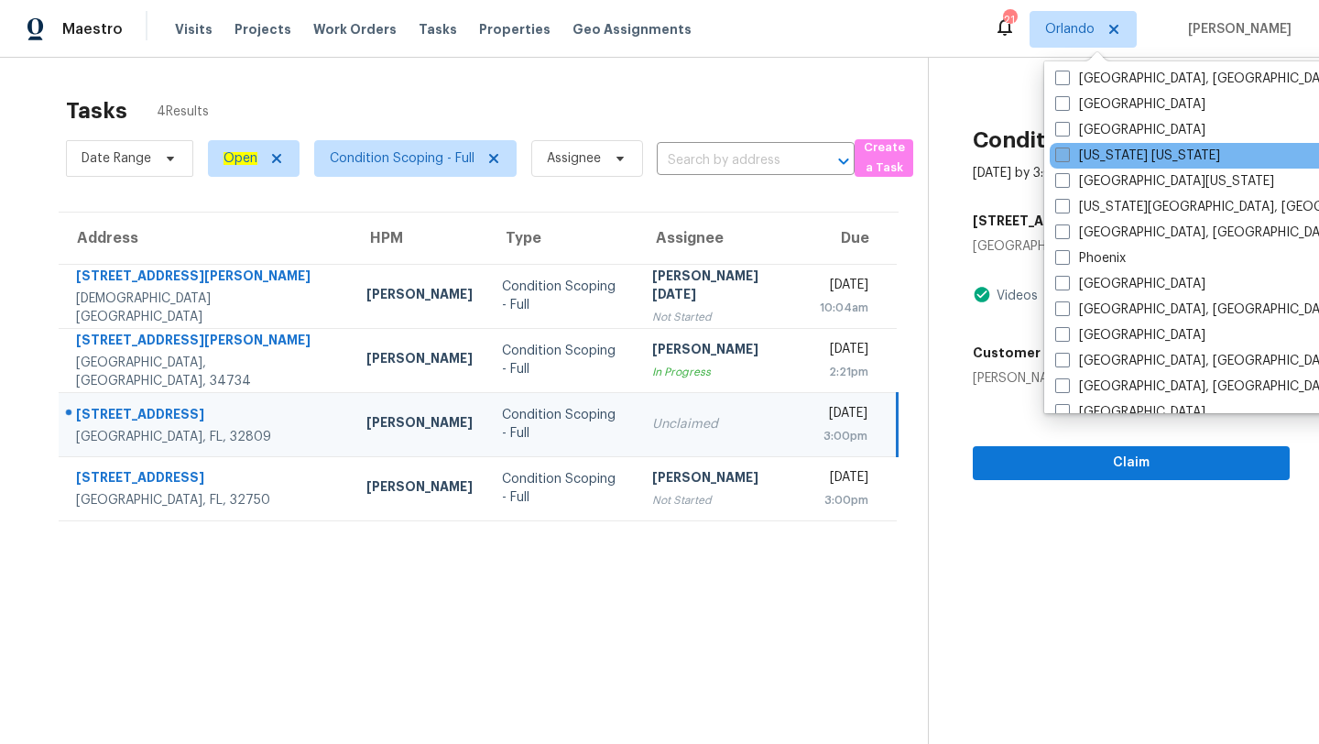
scroll to position [884, 0]
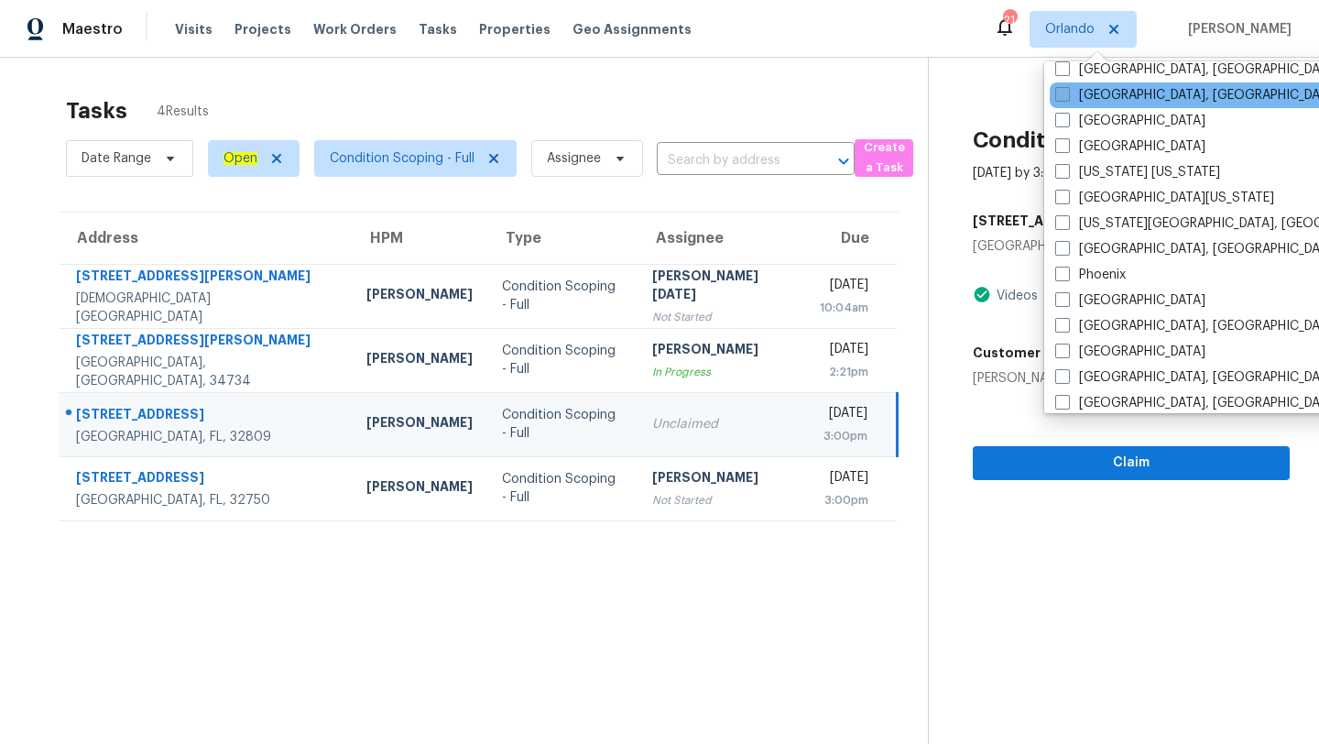
click at [1064, 101] on span at bounding box center [1062, 94] width 15 height 15
click at [1064, 98] on input "[GEOGRAPHIC_DATA], [GEOGRAPHIC_DATA]" at bounding box center [1061, 92] width 12 height 12
checkbox input "true"
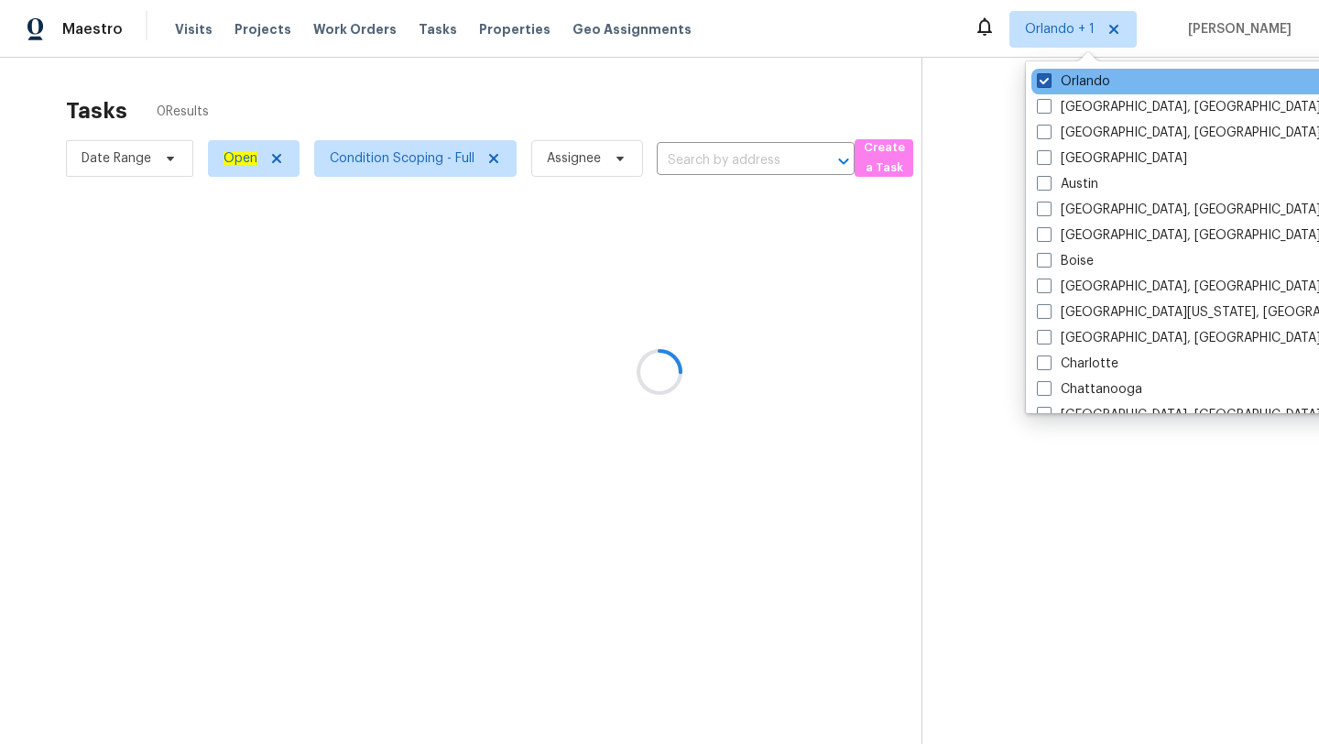
click at [1046, 86] on span at bounding box center [1044, 80] width 15 height 15
click at [1046, 84] on input "Orlando" at bounding box center [1043, 78] width 12 height 12
checkbox input "false"
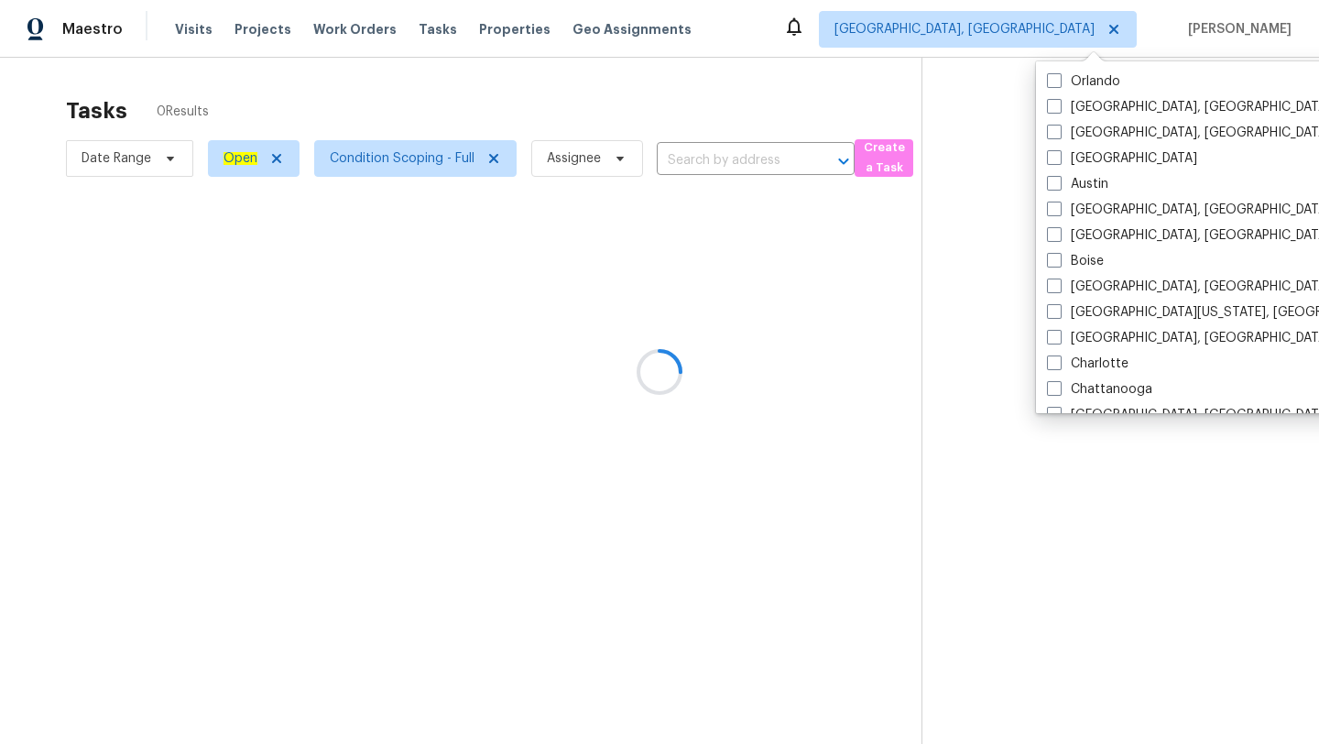
click at [662, 64] on div at bounding box center [659, 372] width 1319 height 744
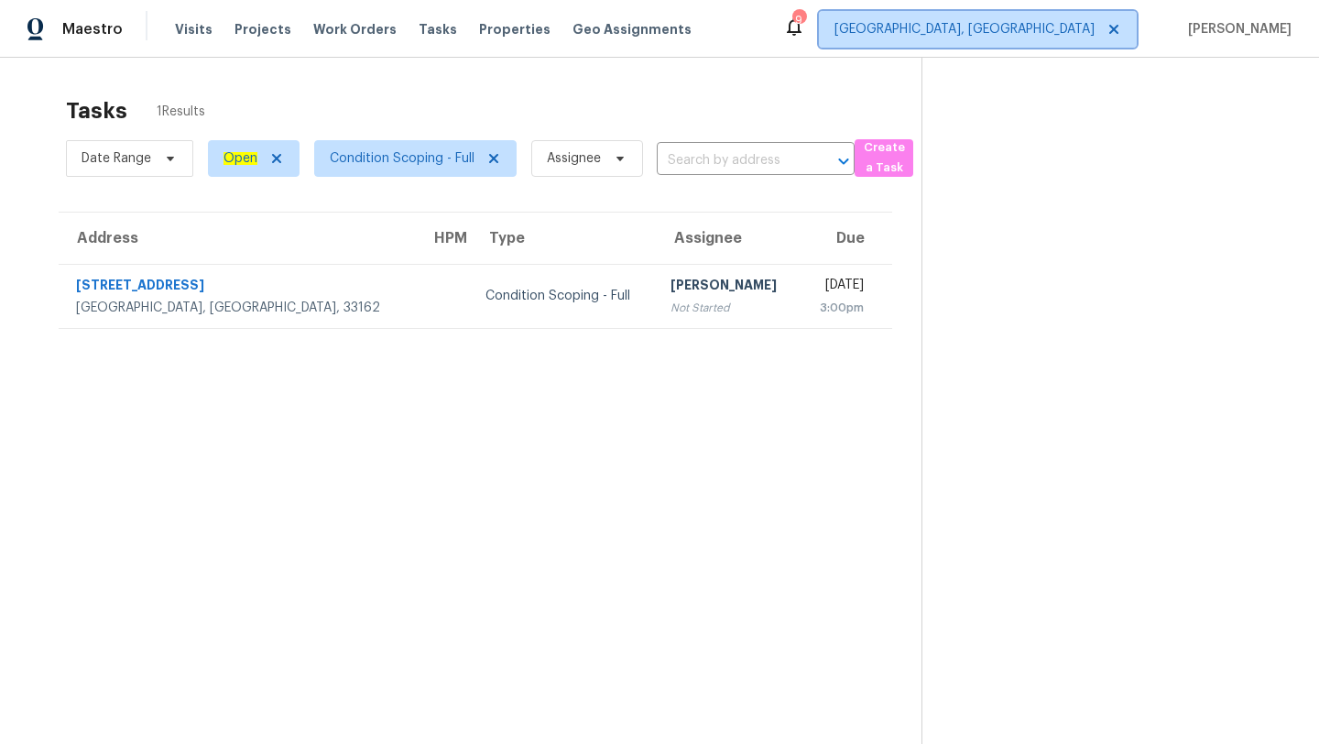
click at [1059, 27] on span "[GEOGRAPHIC_DATA], [GEOGRAPHIC_DATA]" at bounding box center [964, 29] width 260 height 18
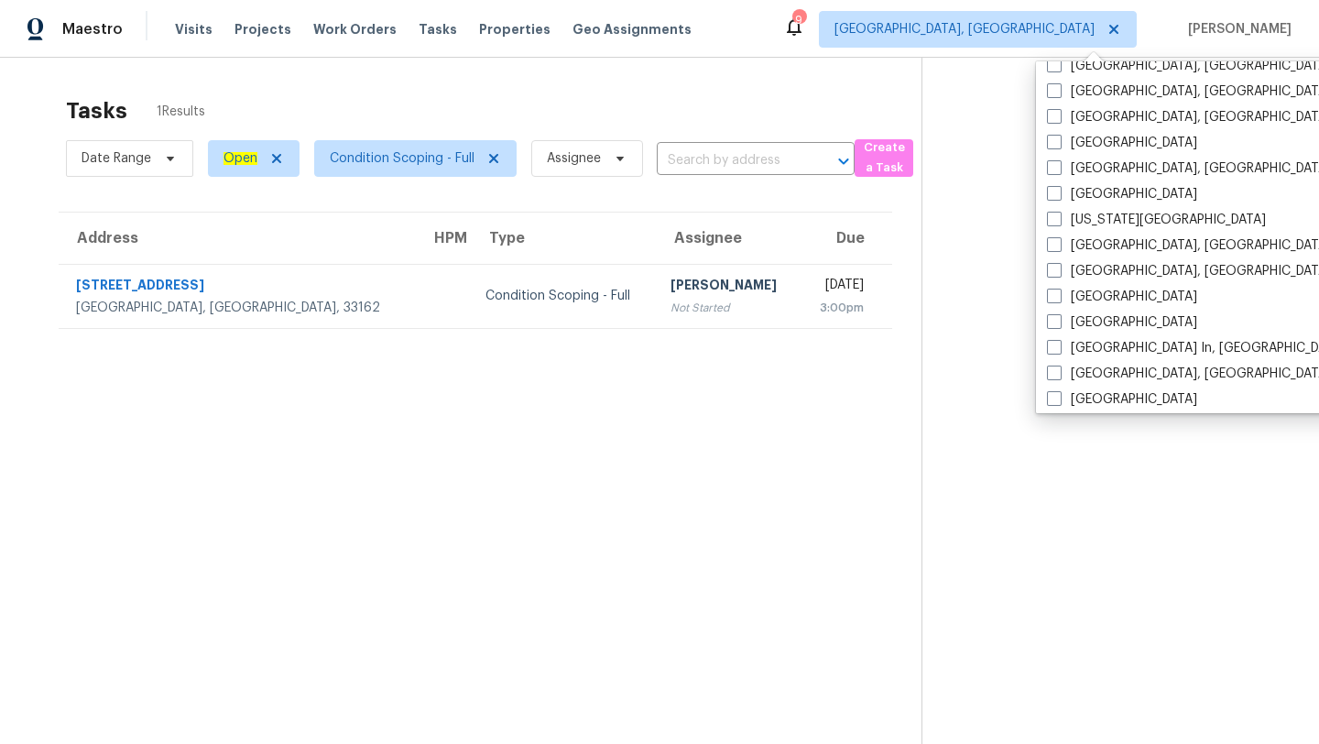
scroll to position [579, 0]
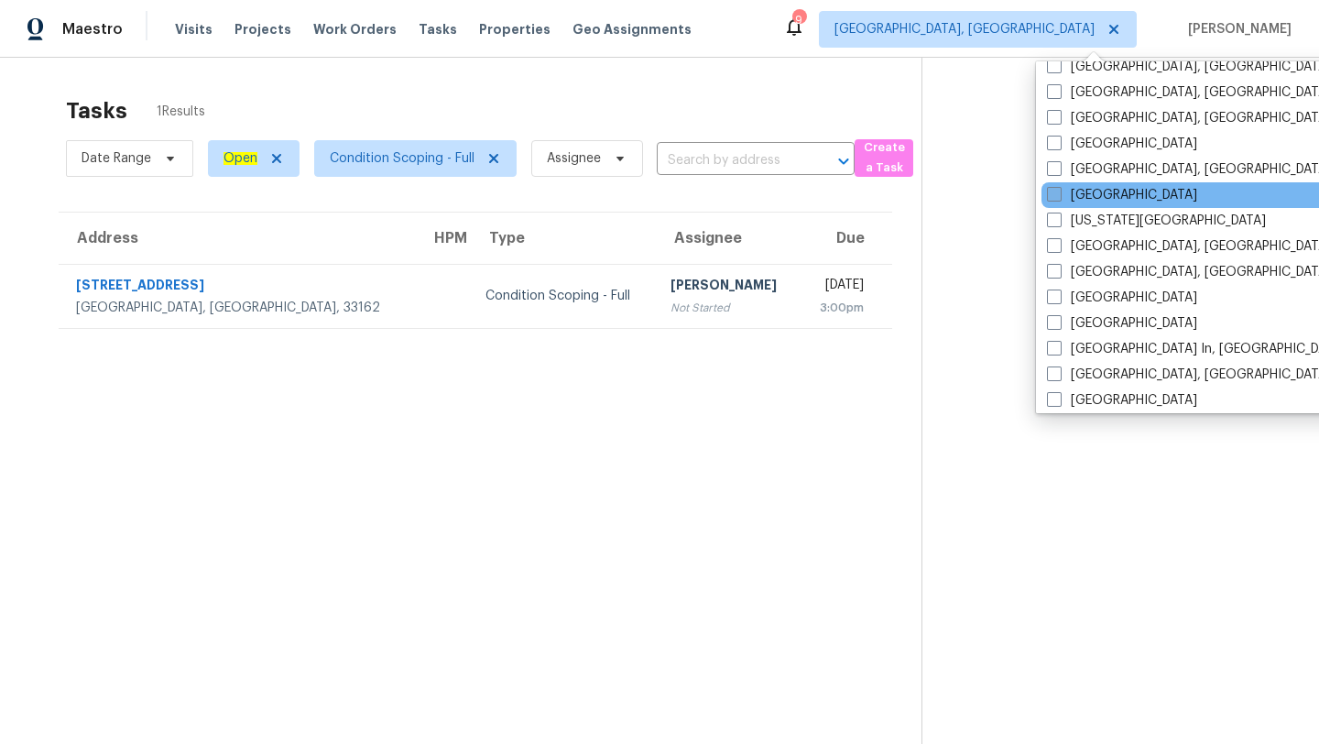
click at [1057, 195] on span at bounding box center [1054, 194] width 15 height 15
click at [1057, 195] on input "[GEOGRAPHIC_DATA]" at bounding box center [1053, 192] width 12 height 12
checkbox input "true"
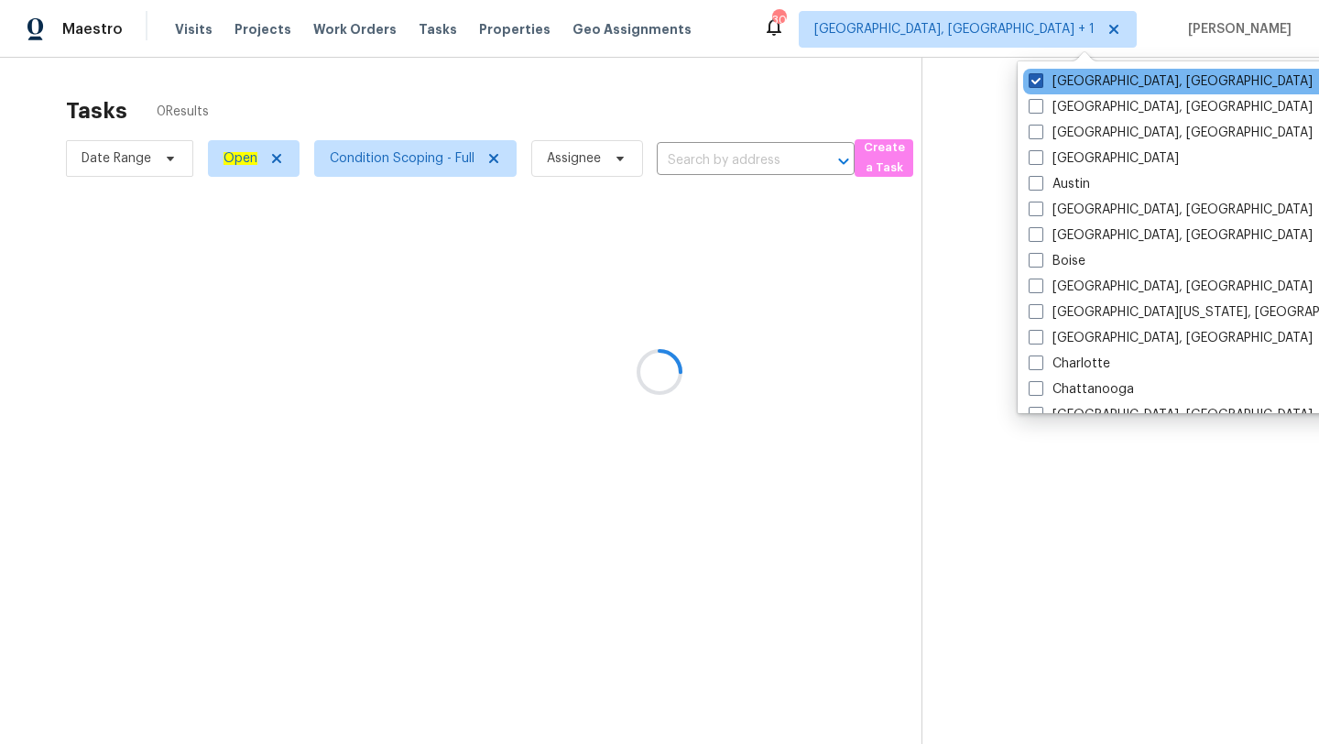
click at [1037, 83] on span at bounding box center [1035, 80] width 15 height 15
click at [1037, 83] on input "[GEOGRAPHIC_DATA], [GEOGRAPHIC_DATA]" at bounding box center [1034, 78] width 12 height 12
checkbox input "false"
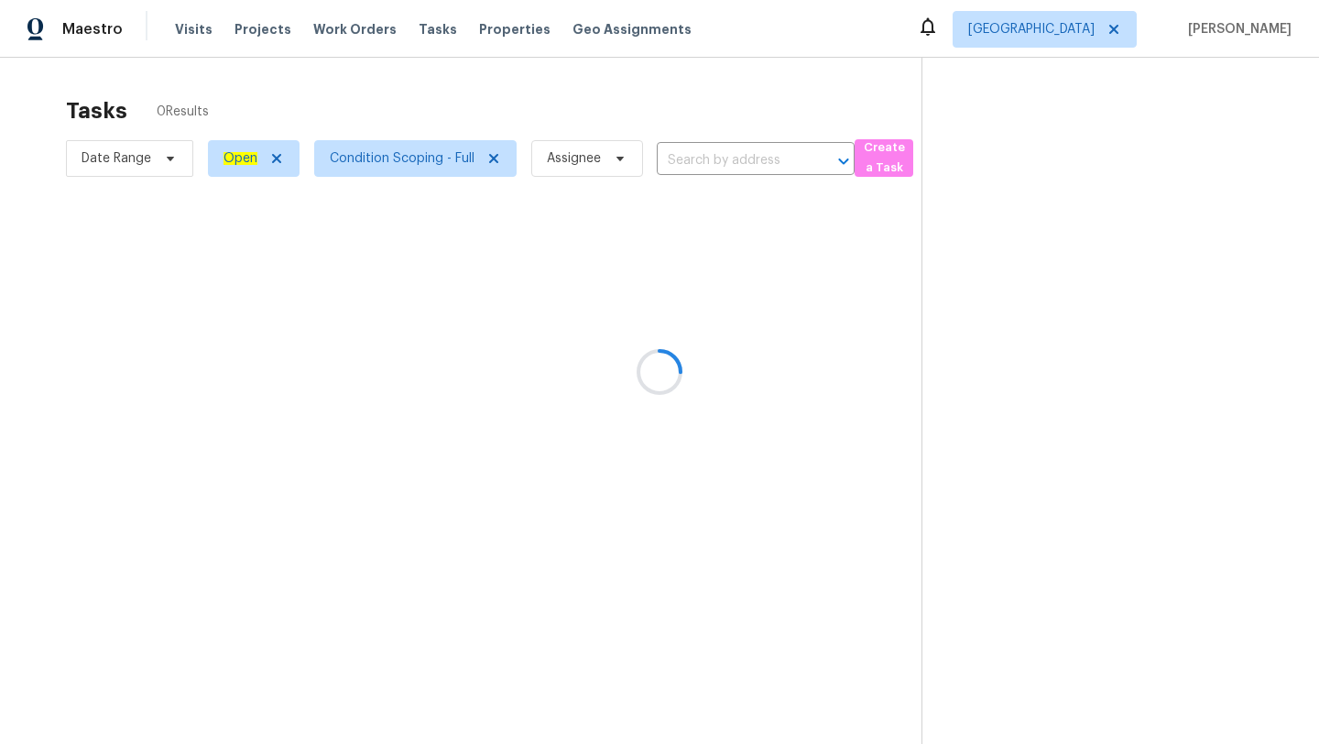
click at [753, 80] on div at bounding box center [659, 372] width 1319 height 744
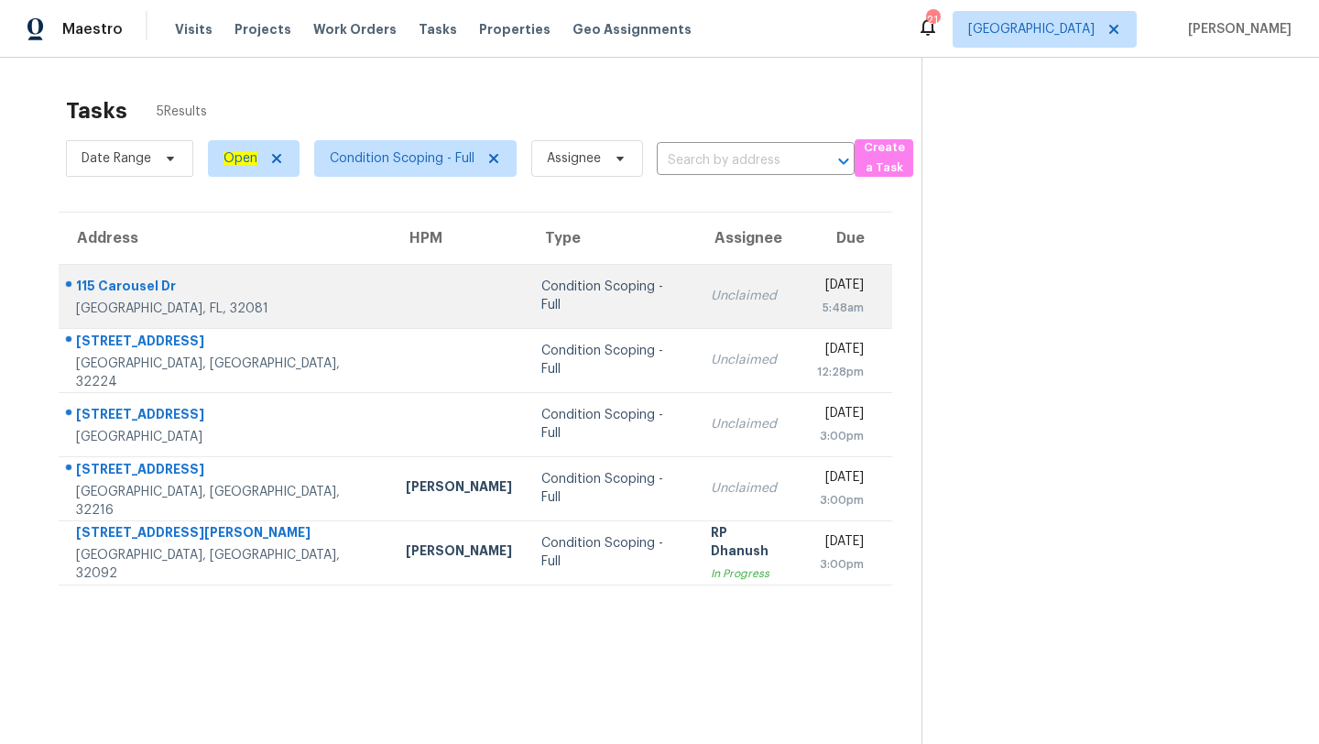
click at [696, 315] on td "Unclaimed" at bounding box center [748, 296] width 105 height 64
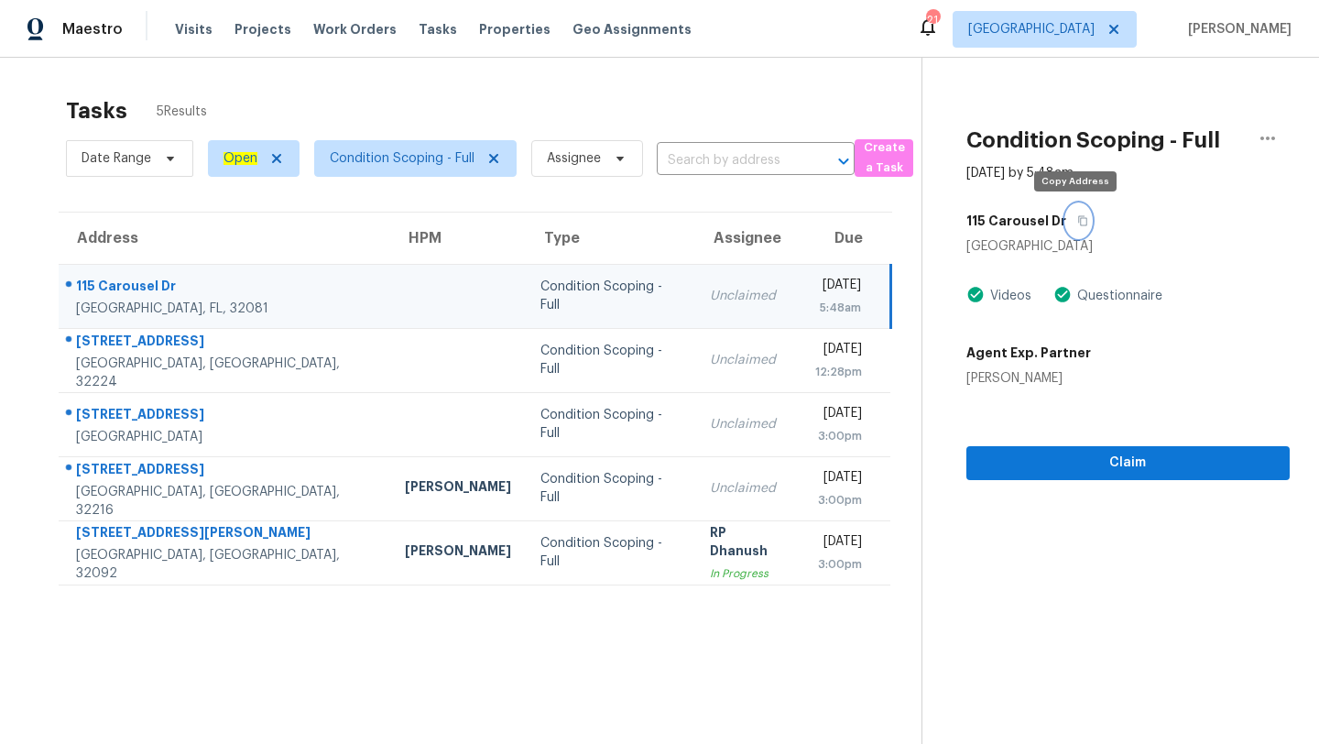
click at [1077, 219] on icon "button" at bounding box center [1082, 220] width 11 height 11
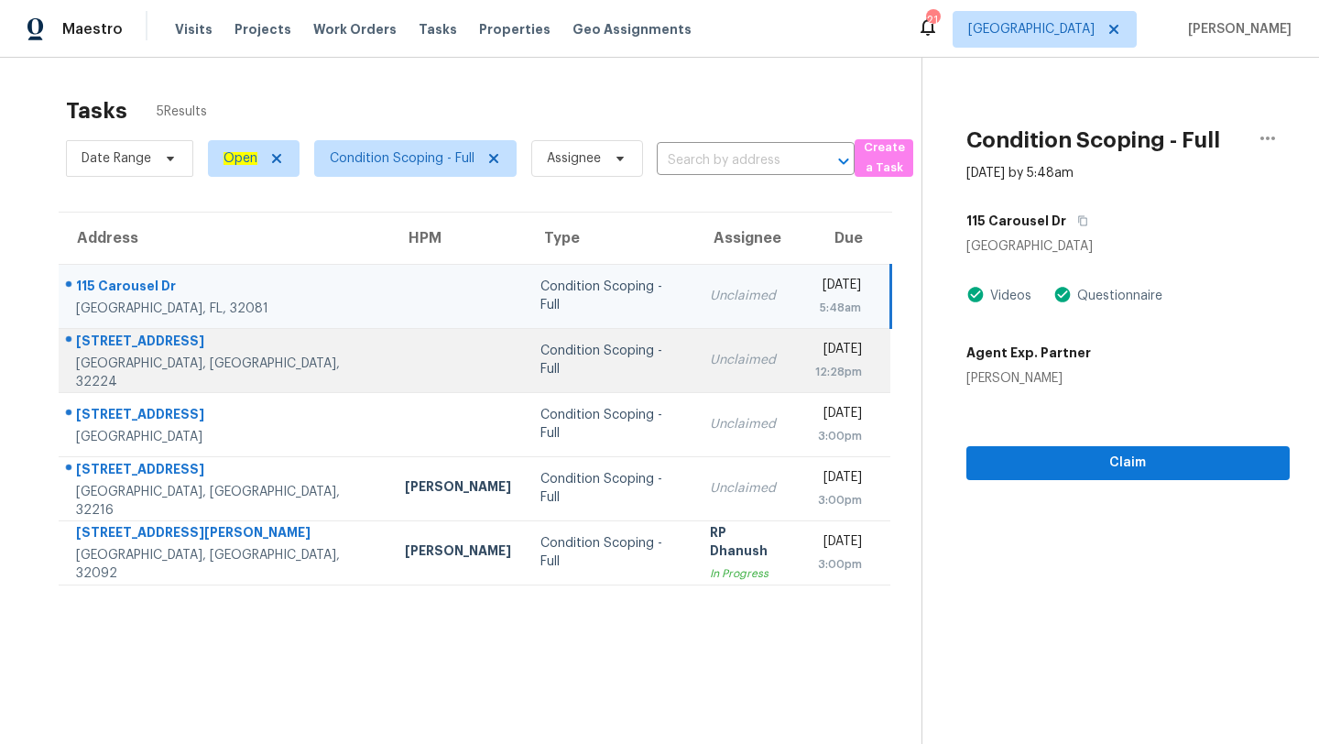
click at [710, 360] on div "Unclaimed" at bounding box center [748, 360] width 76 height 18
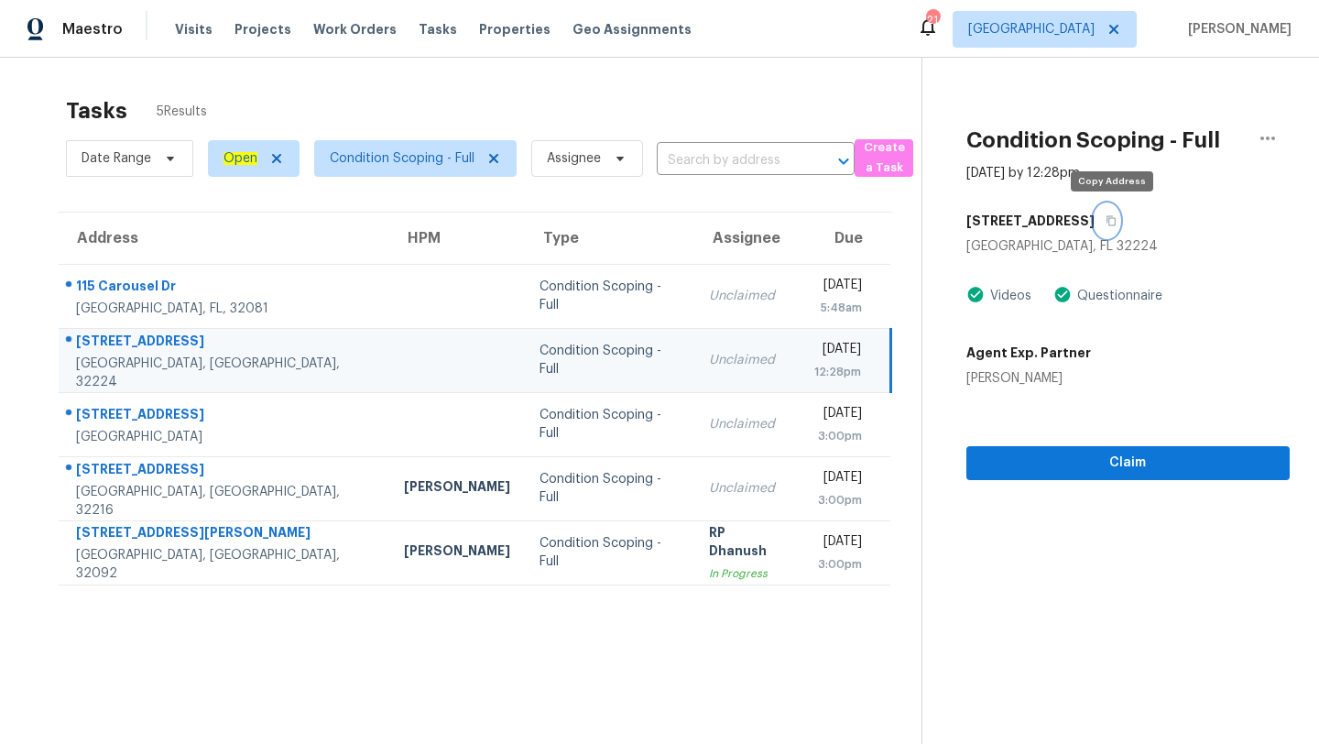
click at [1112, 215] on icon "button" at bounding box center [1110, 220] width 11 height 11
